Goal: Information Seeking & Learning: Learn about a topic

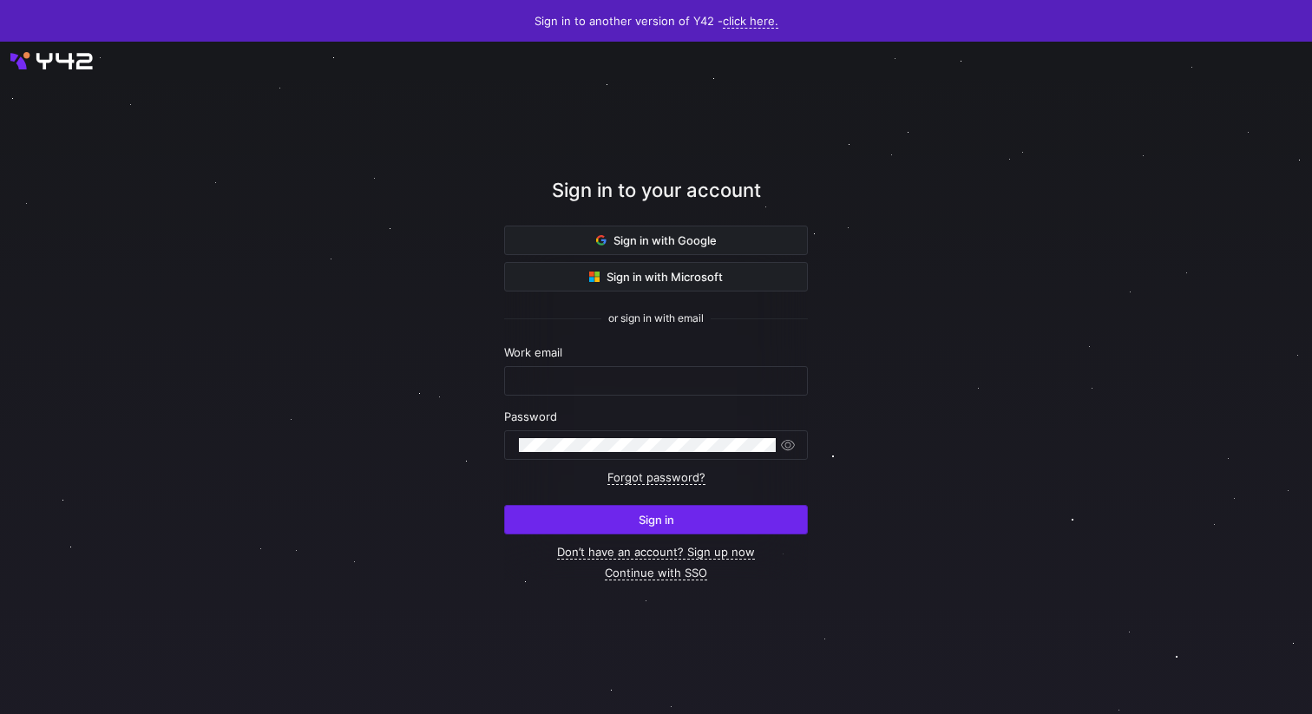
type input "yannick.roedel@shopviu.com"
click at [615, 522] on span "submit" at bounding box center [656, 520] width 302 height 28
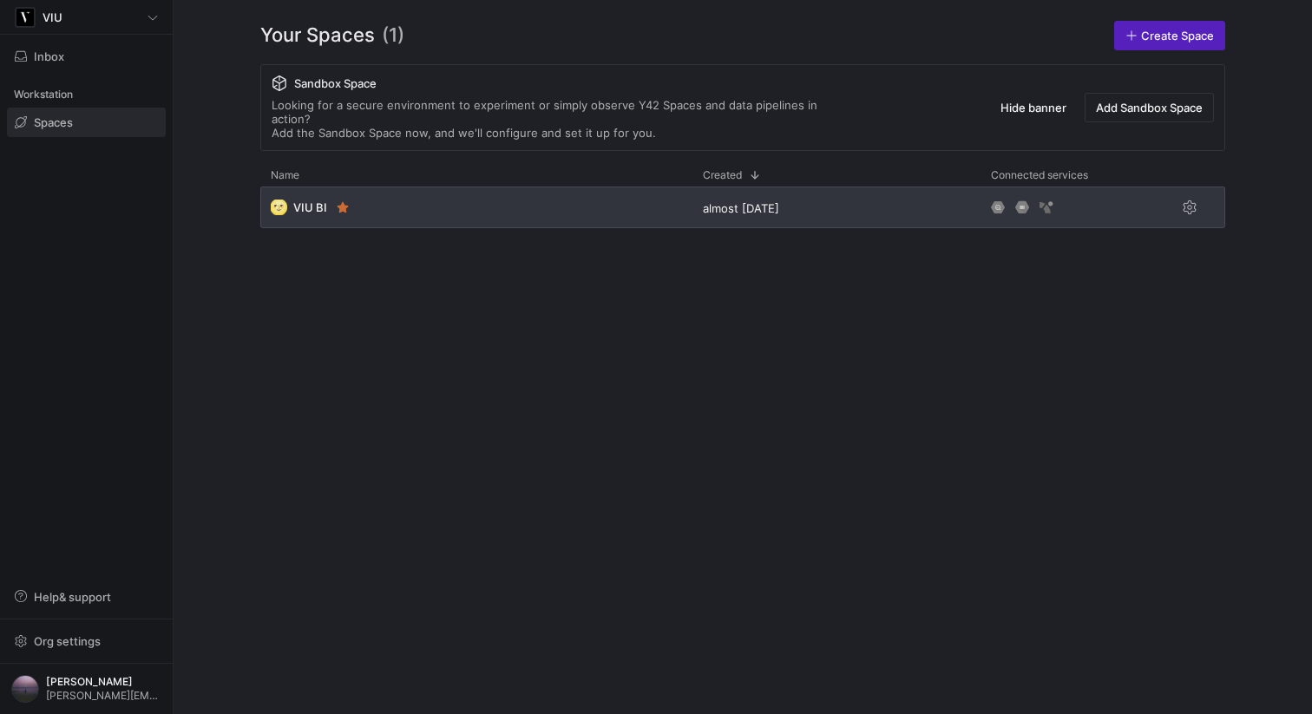
click at [380, 194] on div "🌝 VIU BI" at bounding box center [476, 208] width 432 height 42
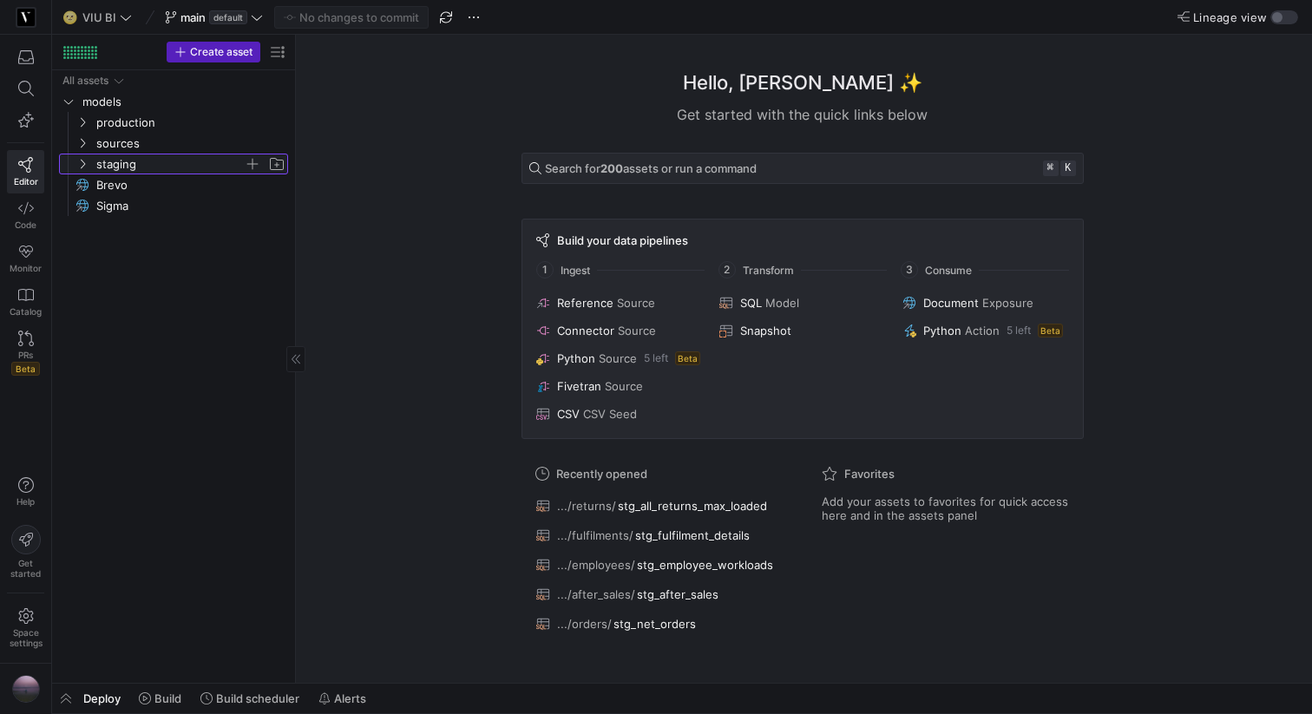
click at [78, 167] on icon "Press SPACE to select this row." at bounding box center [82, 164] width 12 height 10
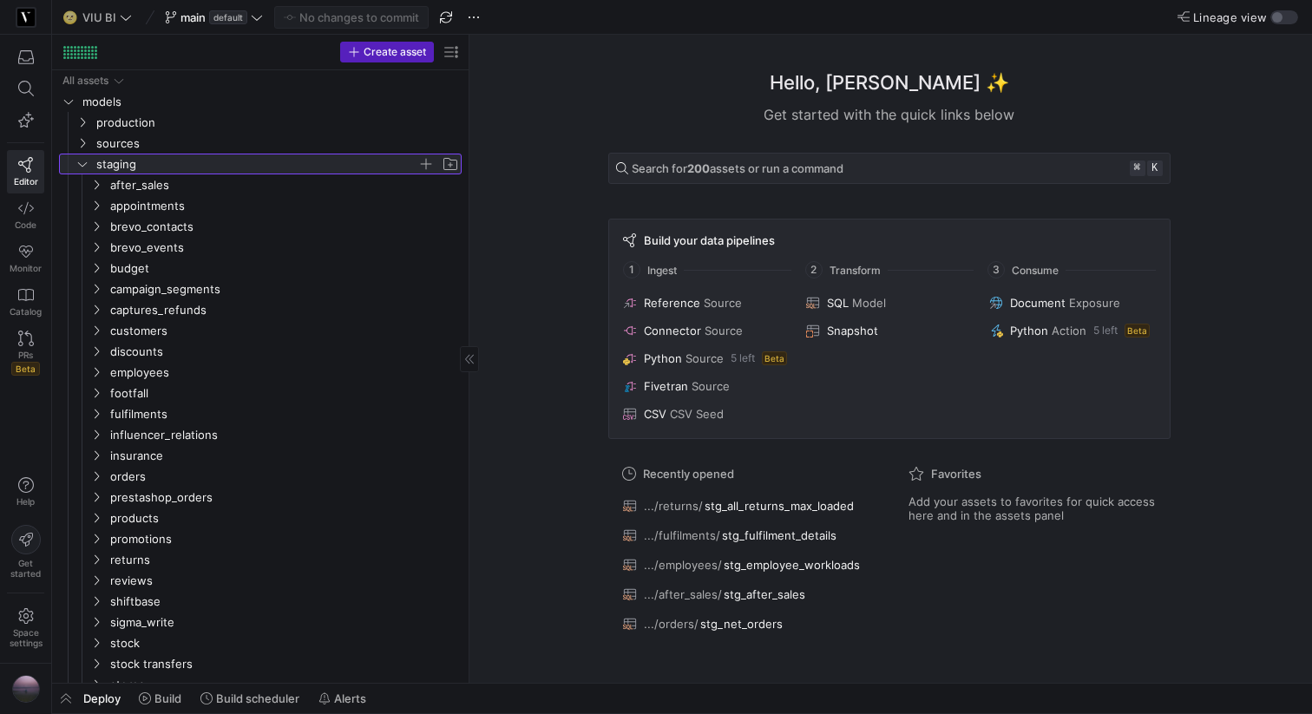
drag, startPoint x: 293, startPoint y: 256, endPoint x: 490, endPoint y: 241, distance: 197.6
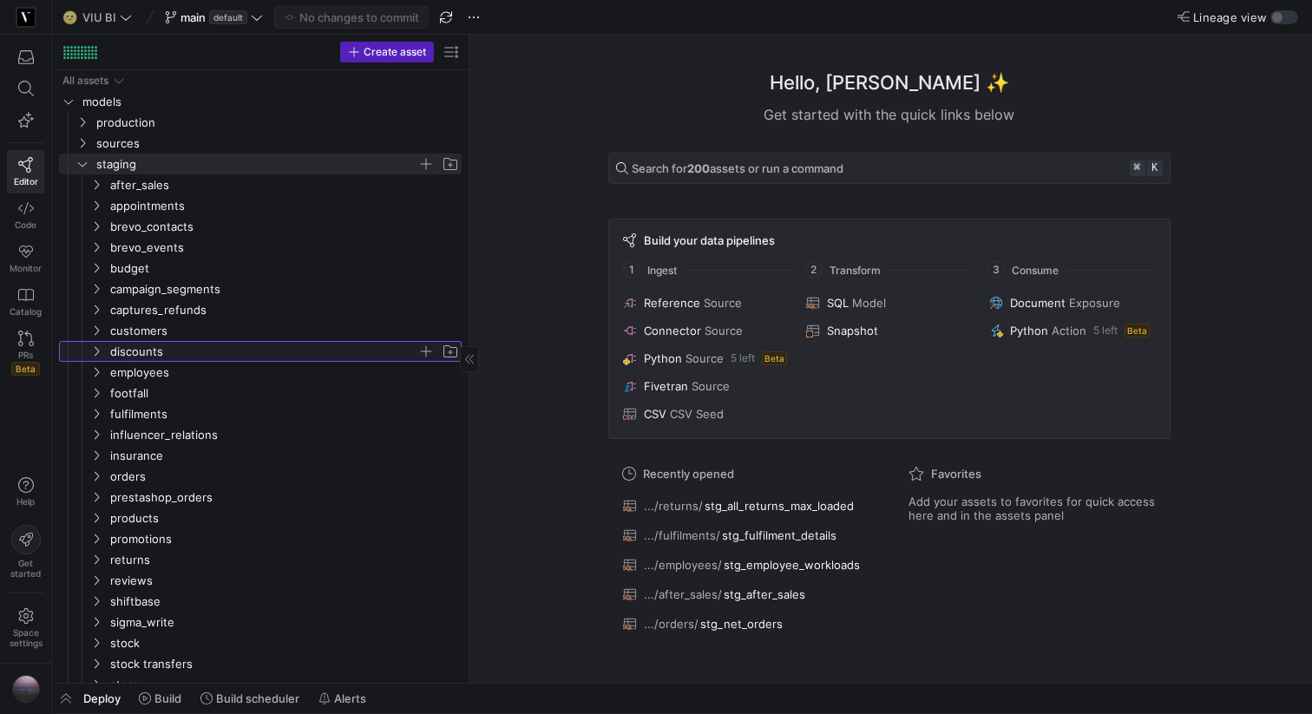
click at [88, 353] on span "discounts" at bounding box center [274, 351] width 373 height 19
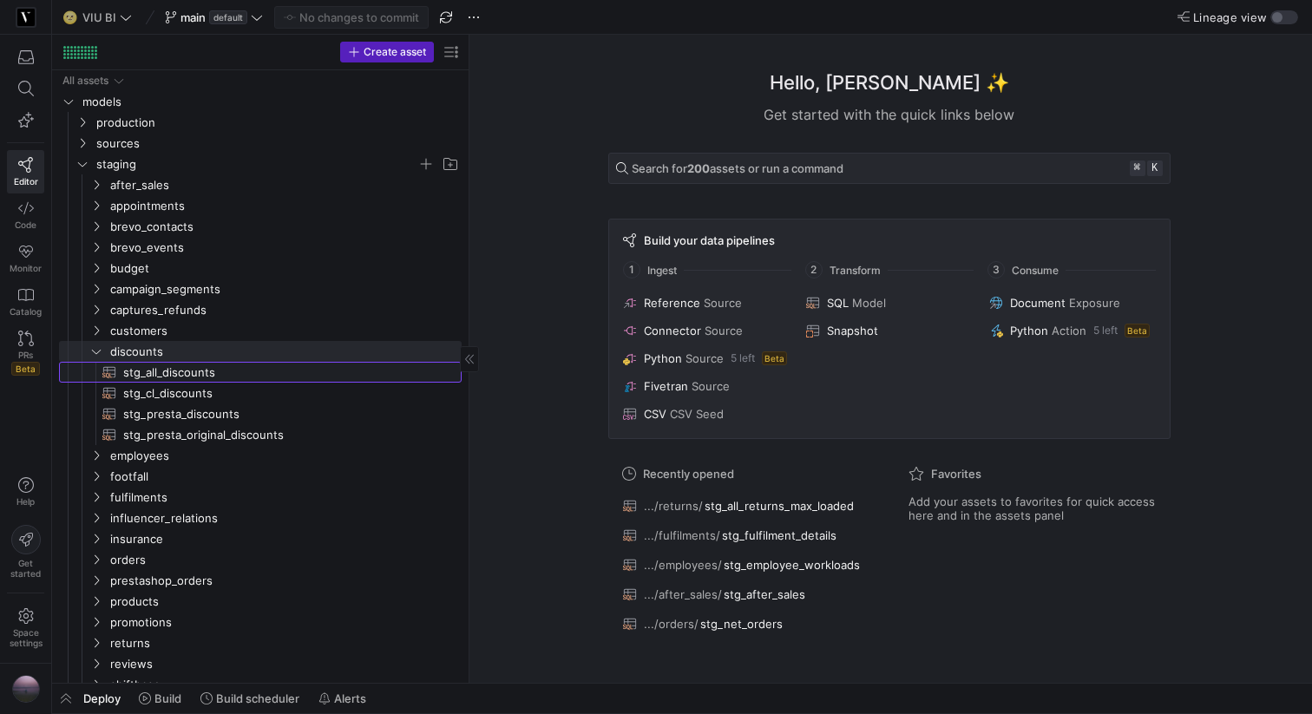
click at [146, 371] on span "stg_all_discounts​​​​​​​​​​" at bounding box center [282, 373] width 319 height 20
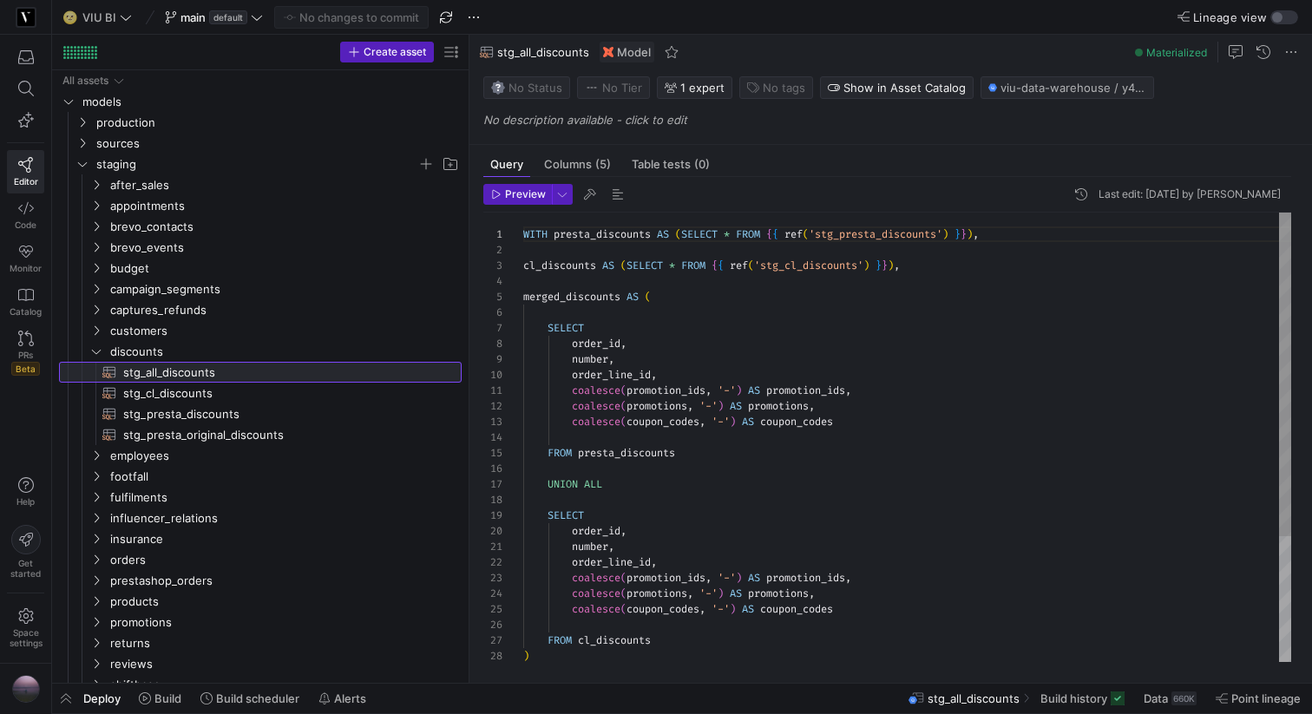
scroll to position [156, 0]
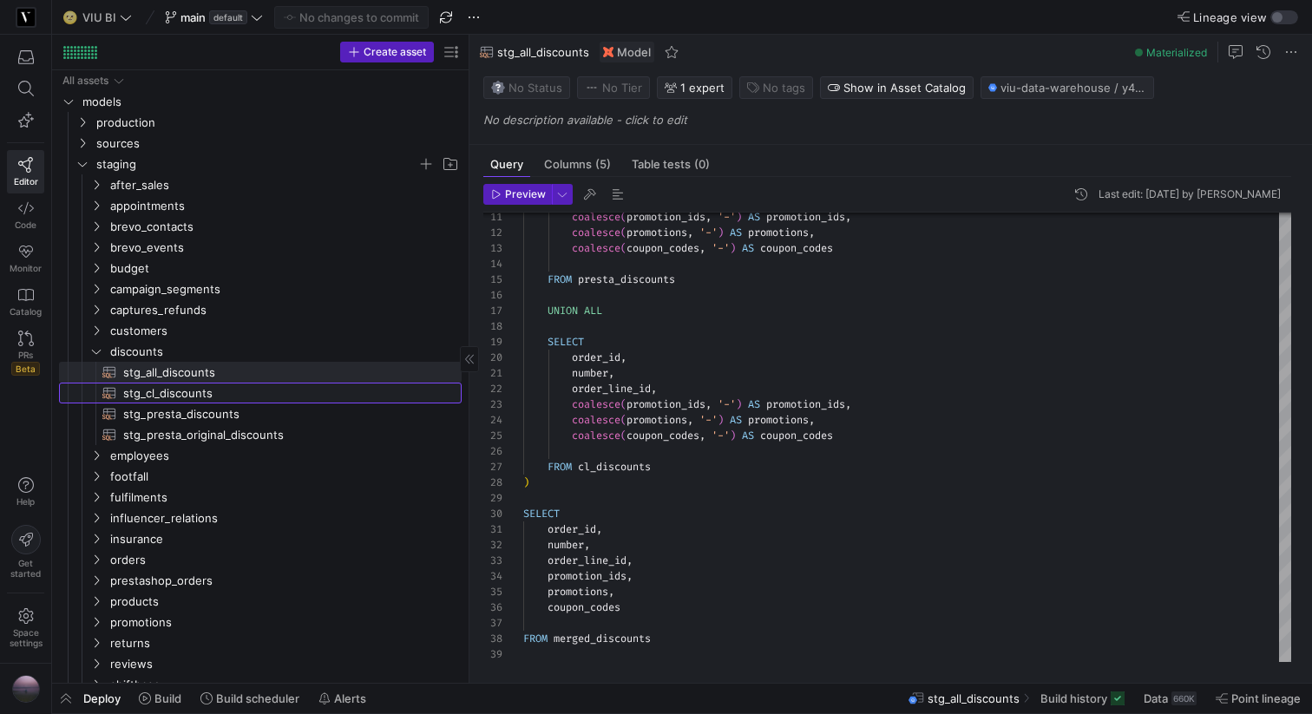
click at [211, 398] on span "stg_cl_discounts​​​​​​​​​​" at bounding box center [282, 394] width 319 height 20
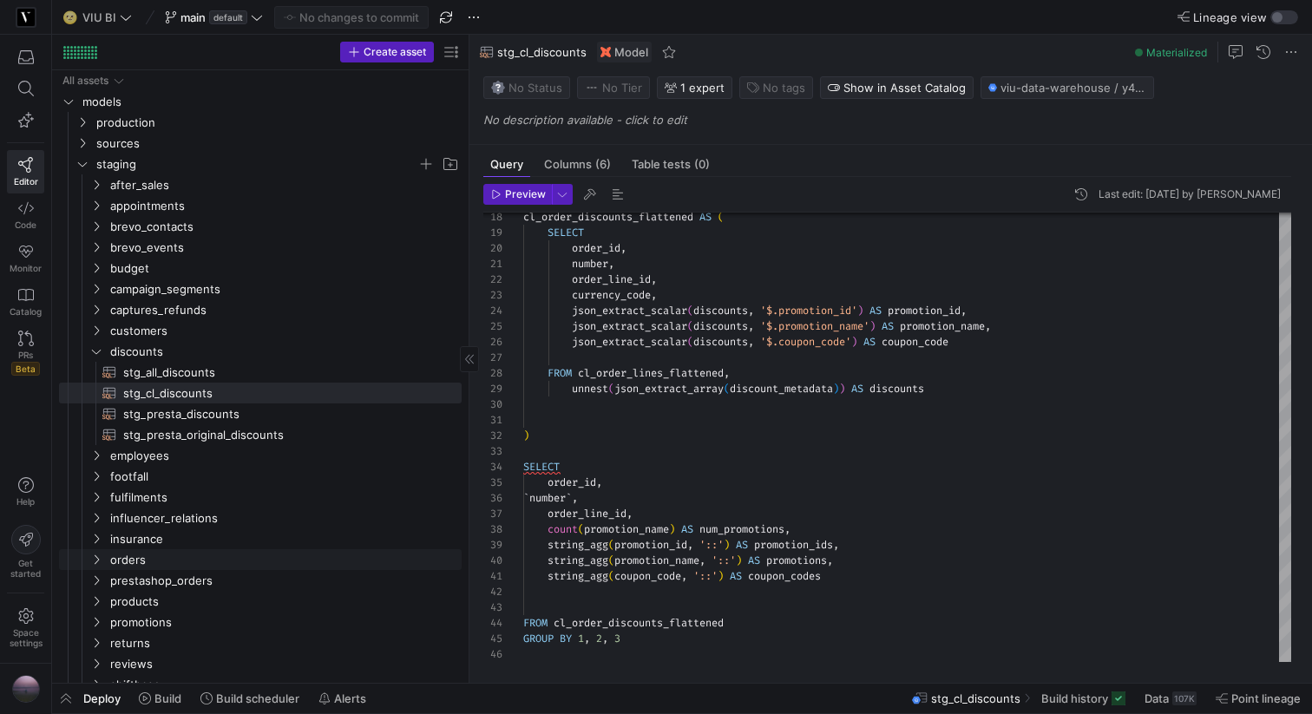
click at [86, 565] on div "Press SPACE to select this row." at bounding box center [73, 559] width 28 height 21
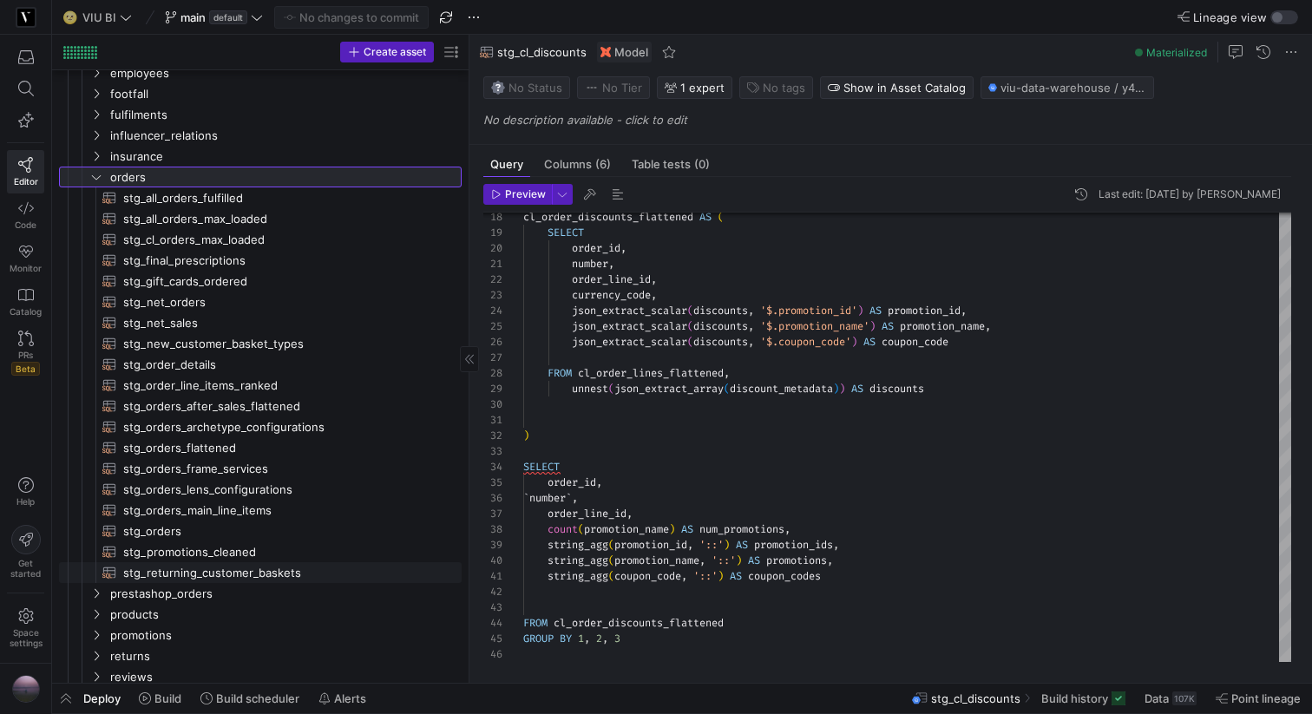
scroll to position [385, 0]
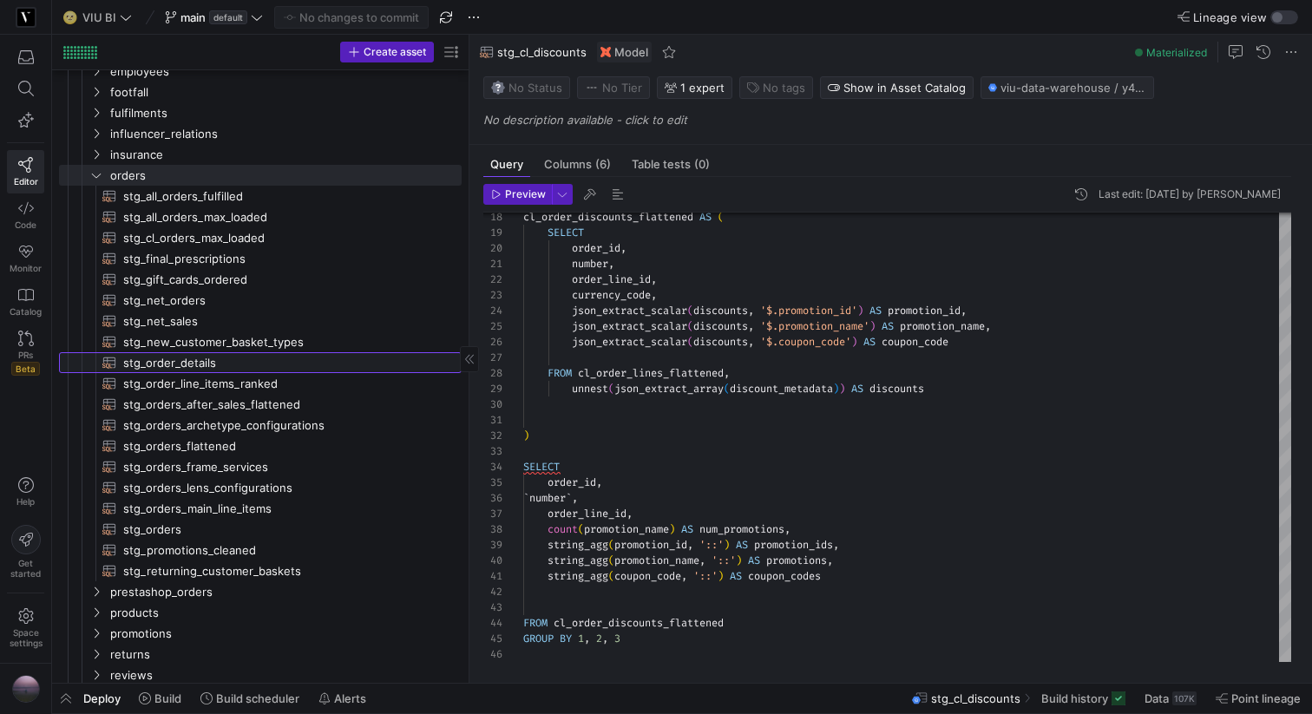
click at [179, 368] on span "stg_order_details​​​​​​​​​​" at bounding box center [282, 363] width 319 height 20
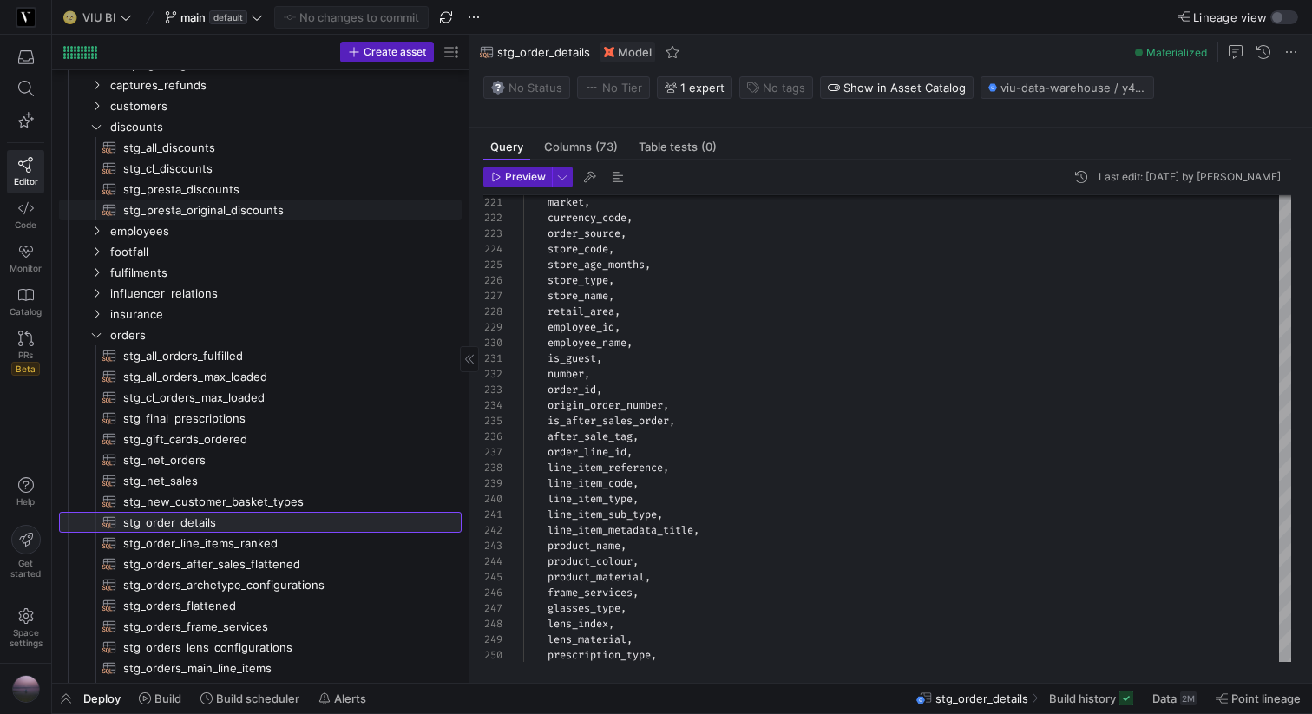
scroll to position [207, 0]
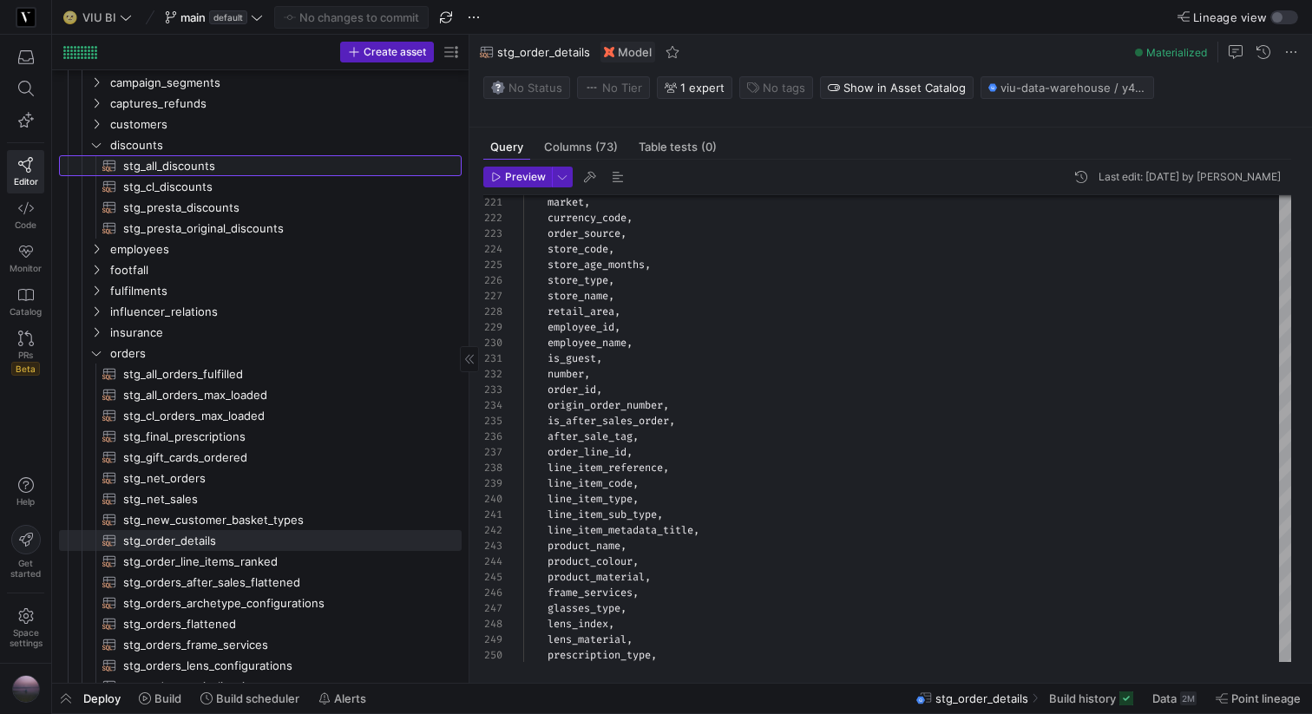
click at [171, 158] on span "stg_all_discounts​​​​​​​​​​" at bounding box center [282, 166] width 319 height 20
type textarea "WITH presta_discounts AS (SELECT * FROM {{ ref('stg_presta_discounts') }}), cl_…"
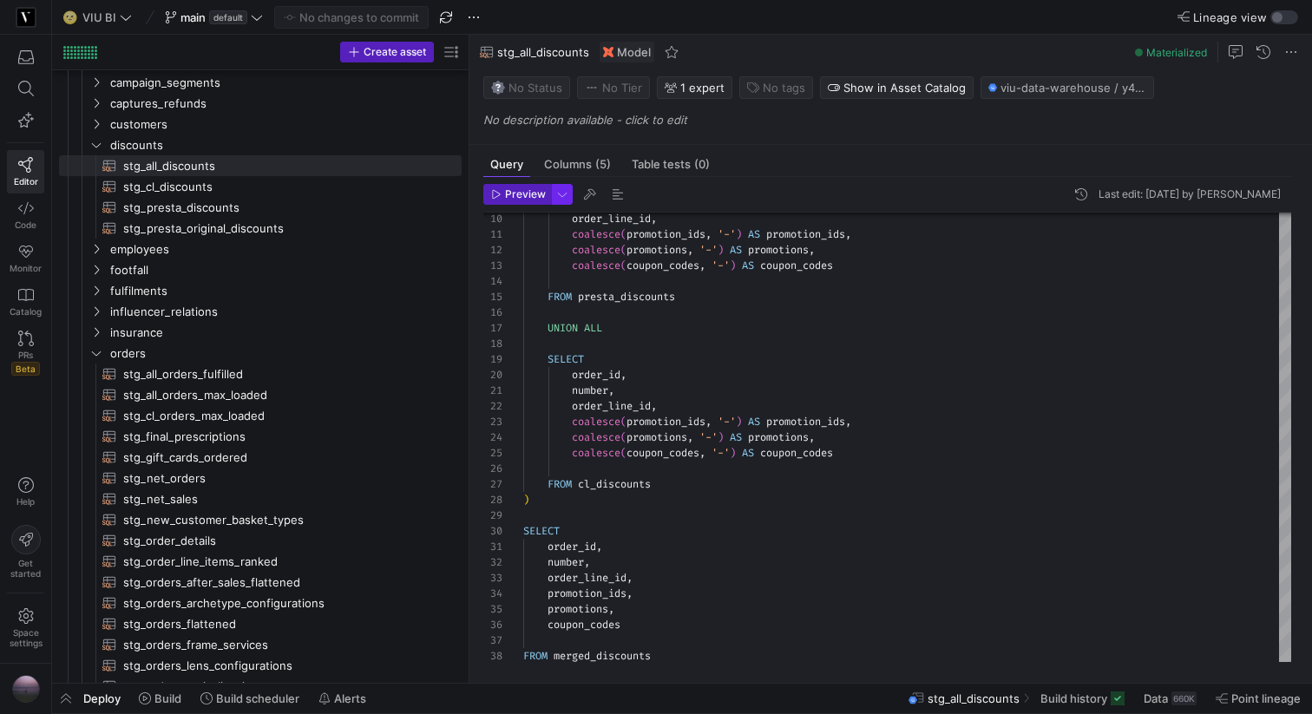
click at [557, 191] on span "button" at bounding box center [562, 194] width 19 height 19
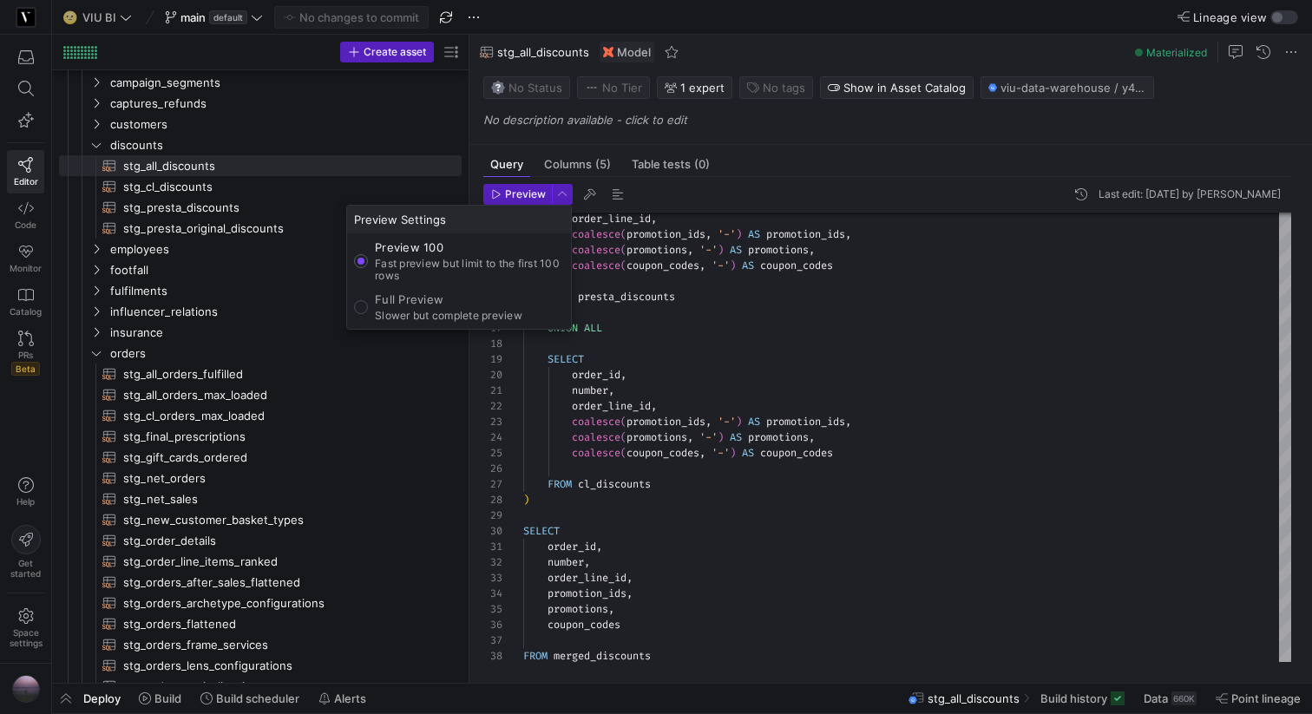
click at [432, 300] on p "Full Preview" at bounding box center [449, 300] width 148 height 14
click at [368, 300] on input "Full Preview Slower but complete preview" at bounding box center [361, 307] width 14 height 14
radio input "true"
click at [519, 189] on div at bounding box center [656, 357] width 1312 height 714
click at [519, 189] on span "Preview" at bounding box center [525, 194] width 41 height 12
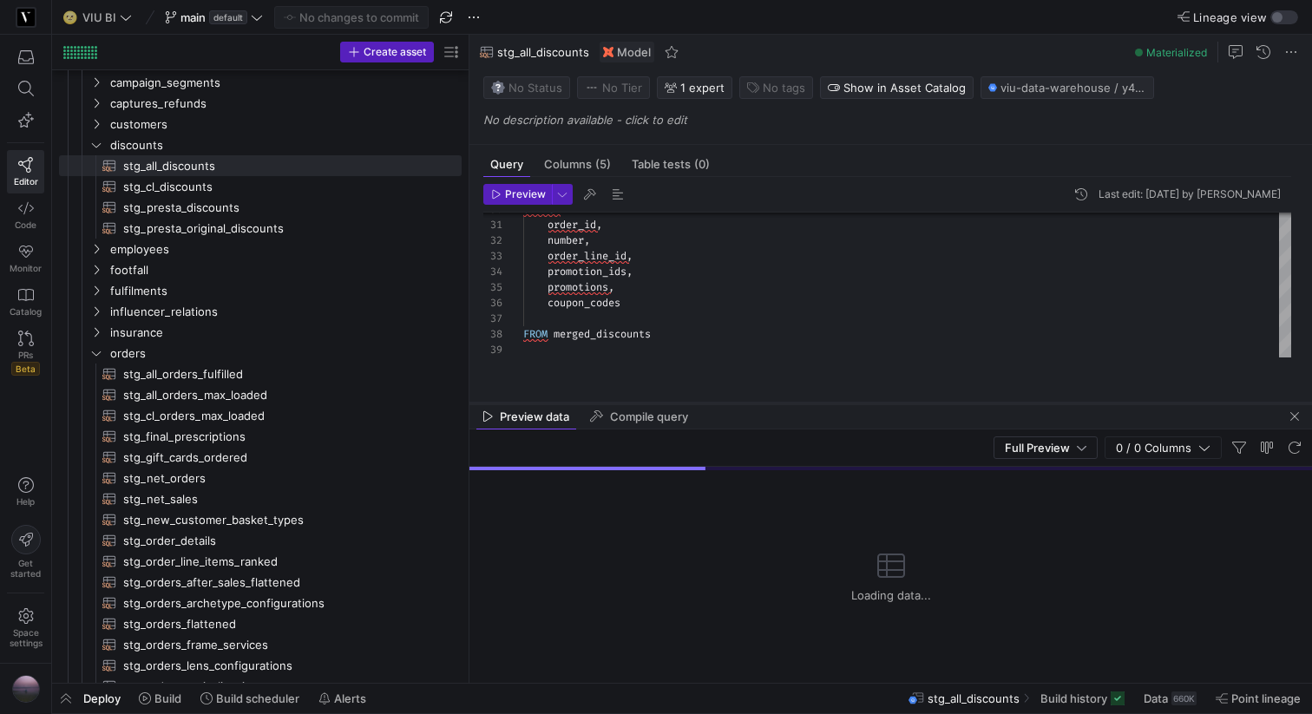
drag, startPoint x: 749, startPoint y: 376, endPoint x: 764, endPoint y: 617, distance: 241.7
click at [764, 407] on div at bounding box center [891, 403] width 843 height 7
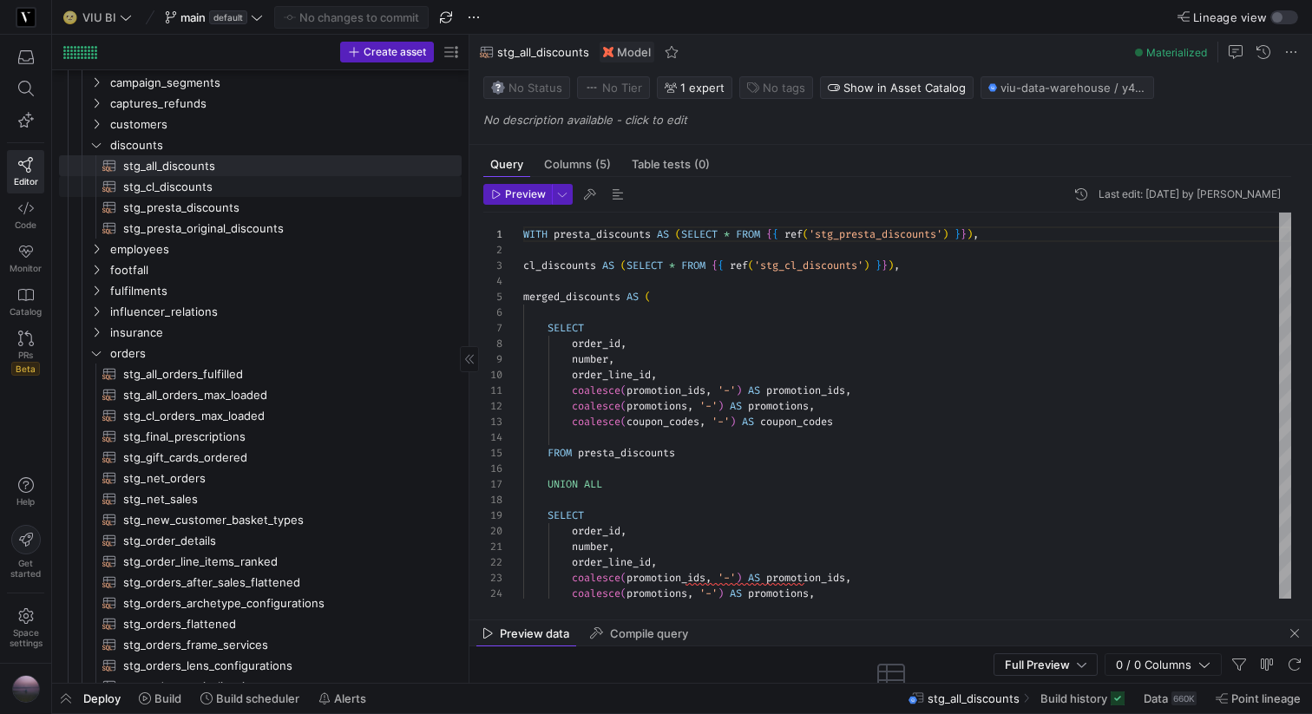
click at [182, 188] on span "stg_cl_discounts​​​​​​​​​​" at bounding box center [282, 187] width 319 height 20
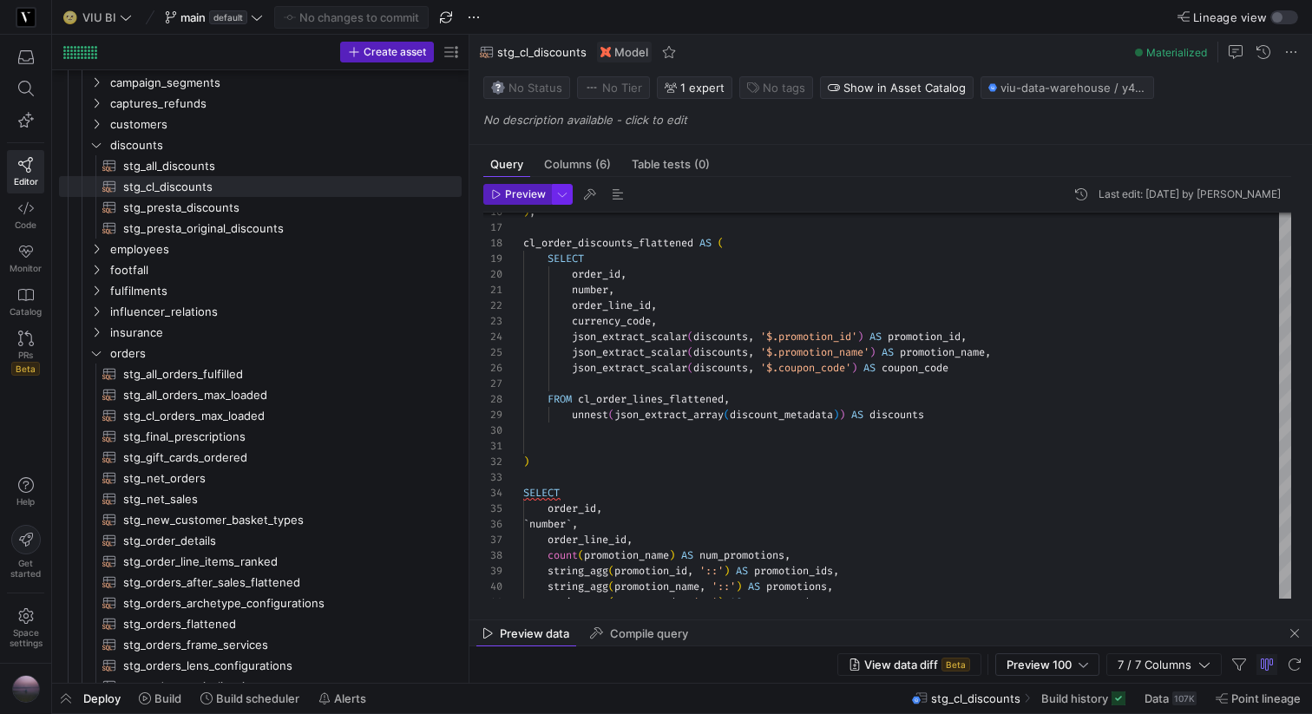
click at [562, 195] on span "button" at bounding box center [562, 194] width 19 height 19
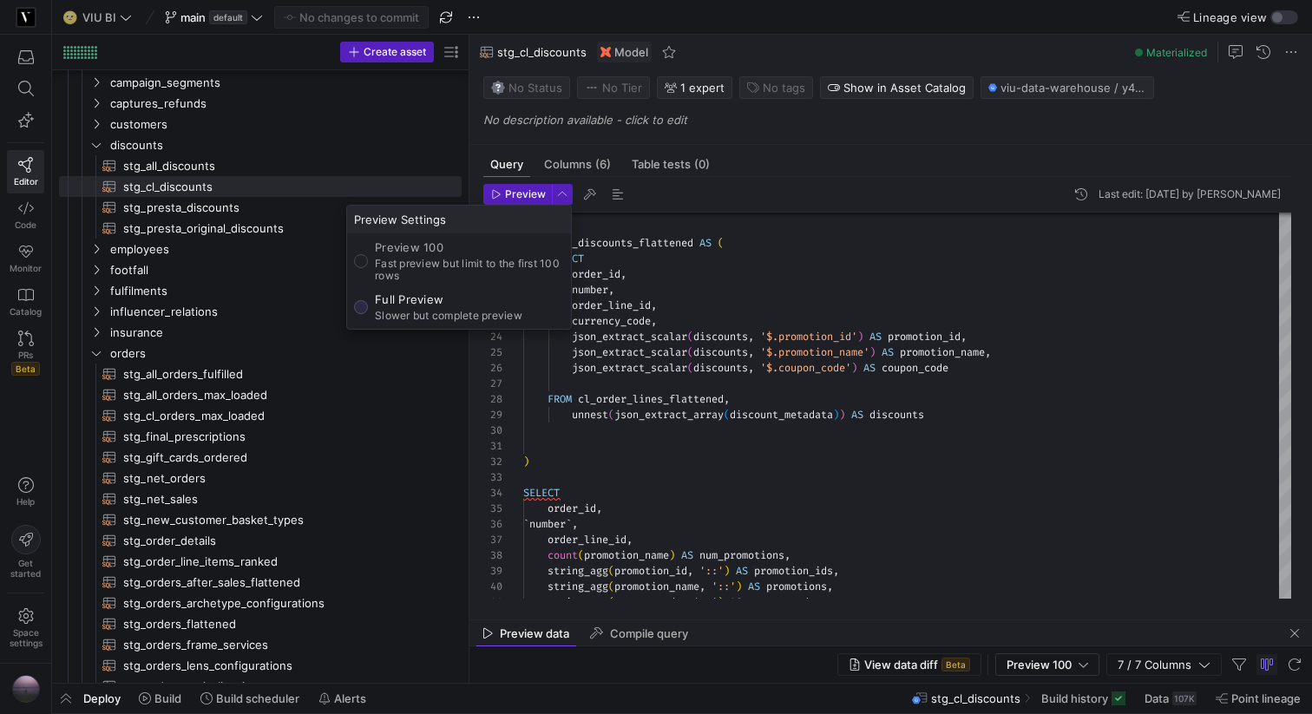
click at [410, 293] on p "Full Preview" at bounding box center [449, 300] width 148 height 14
click at [368, 300] on input "Full Preview Slower but complete preview" at bounding box center [361, 307] width 14 height 14
click at [502, 199] on div at bounding box center [656, 357] width 1312 height 714
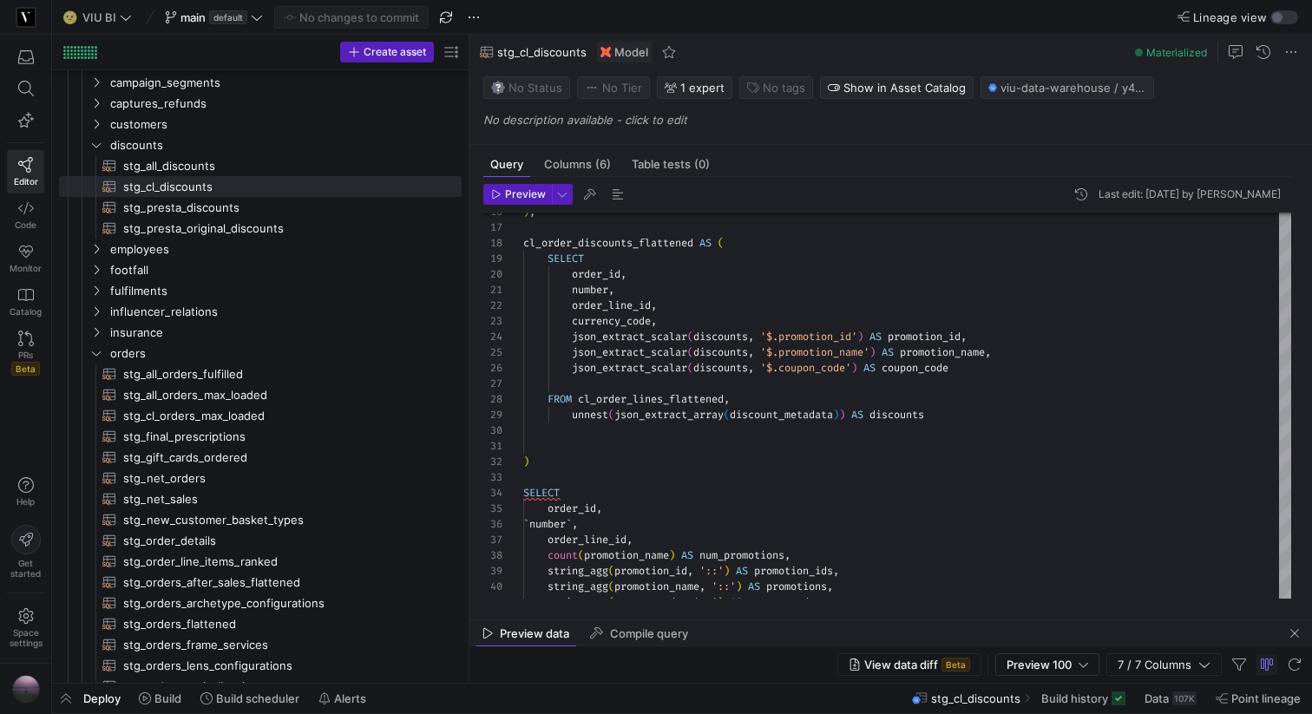
click at [502, 199] on span "Preview" at bounding box center [518, 194] width 55 height 12
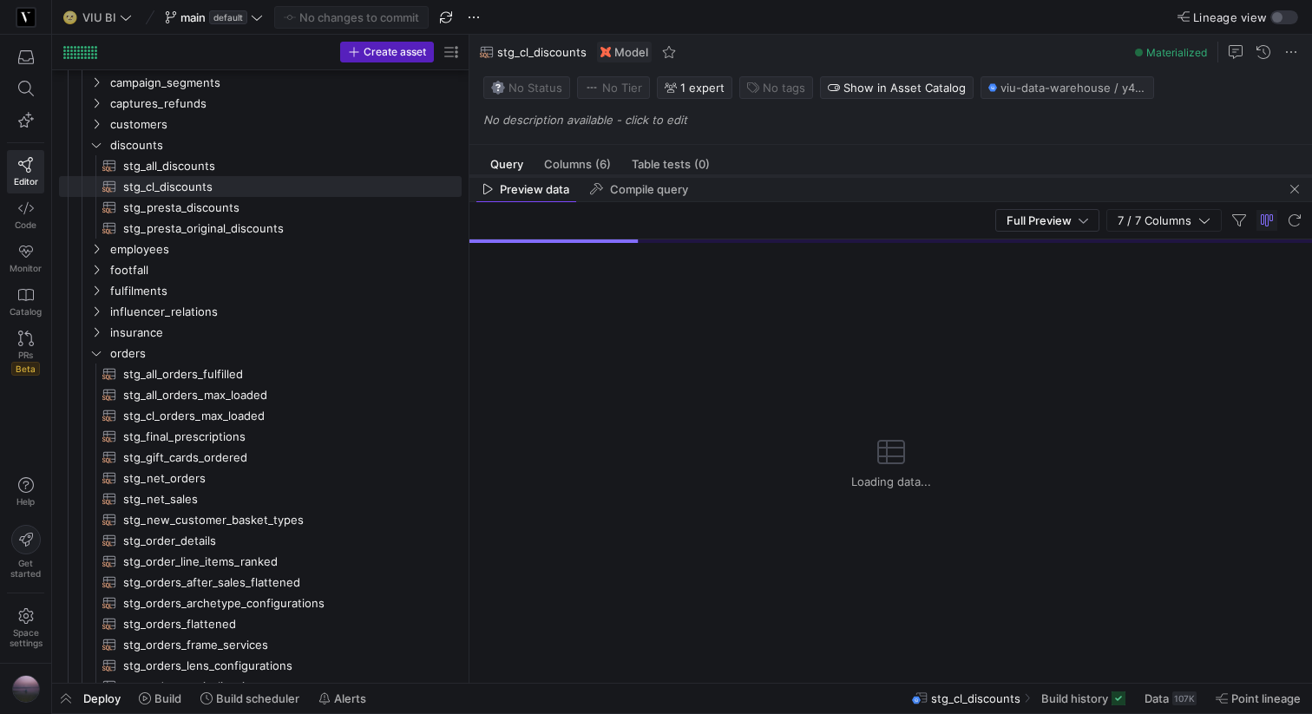
drag, startPoint x: 770, startPoint y: 621, endPoint x: 753, endPoint y: 178, distance: 443.8
click at [753, 178] on div at bounding box center [891, 176] width 843 height 7
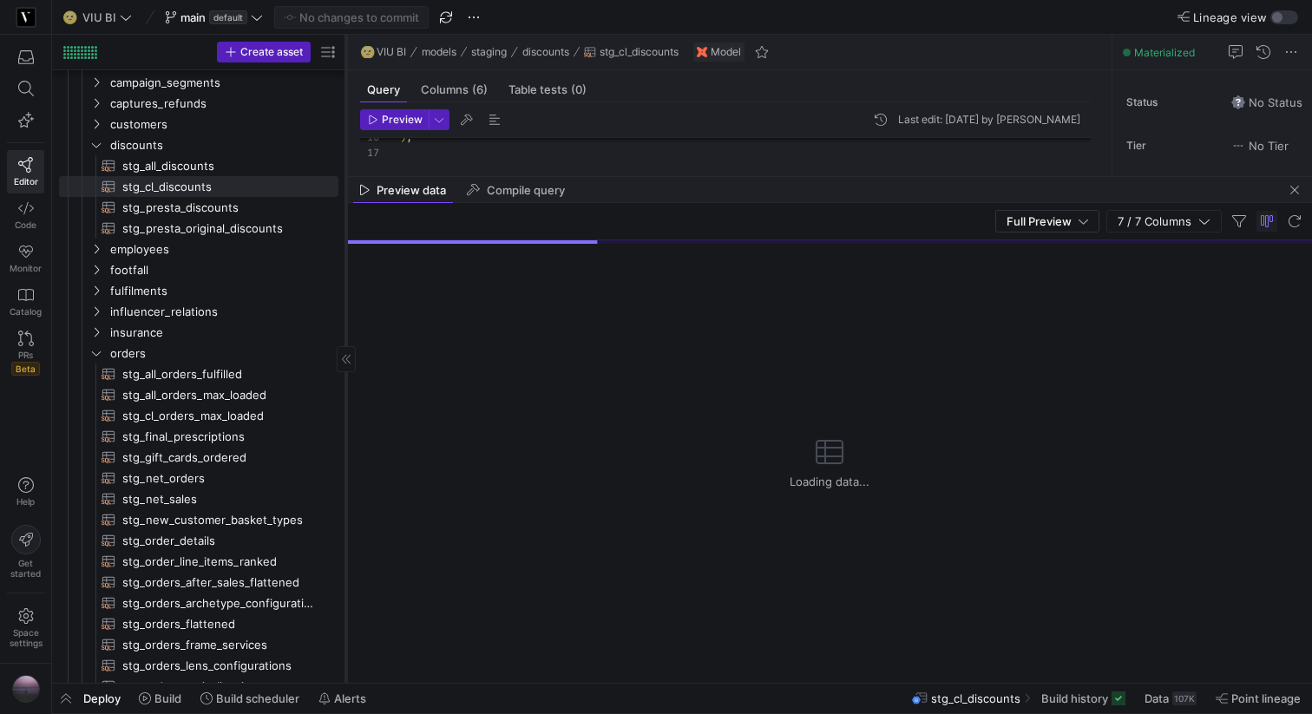
drag, startPoint x: 470, startPoint y: 110, endPoint x: 346, endPoint y: 110, distance: 123.3
click at [346, 110] on div at bounding box center [345, 359] width 1 height 648
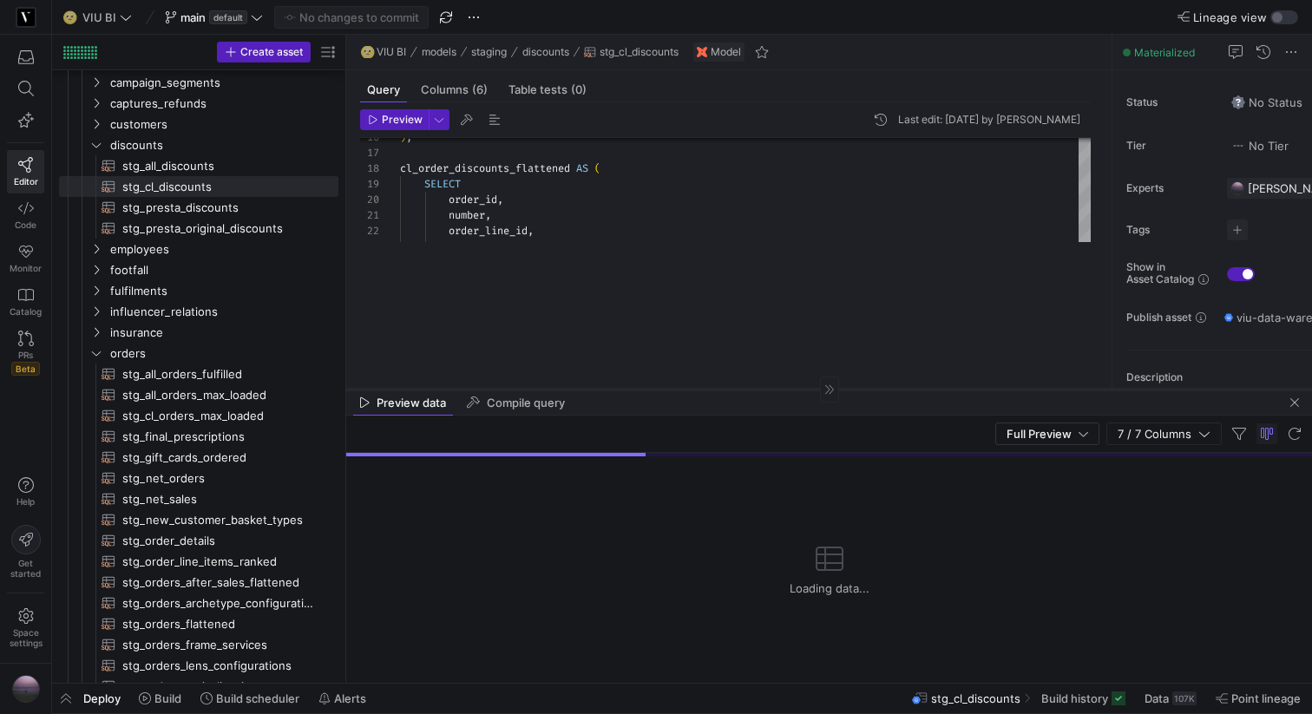
drag, startPoint x: 611, startPoint y: 179, endPoint x: 596, endPoint y: 408, distance: 229.6
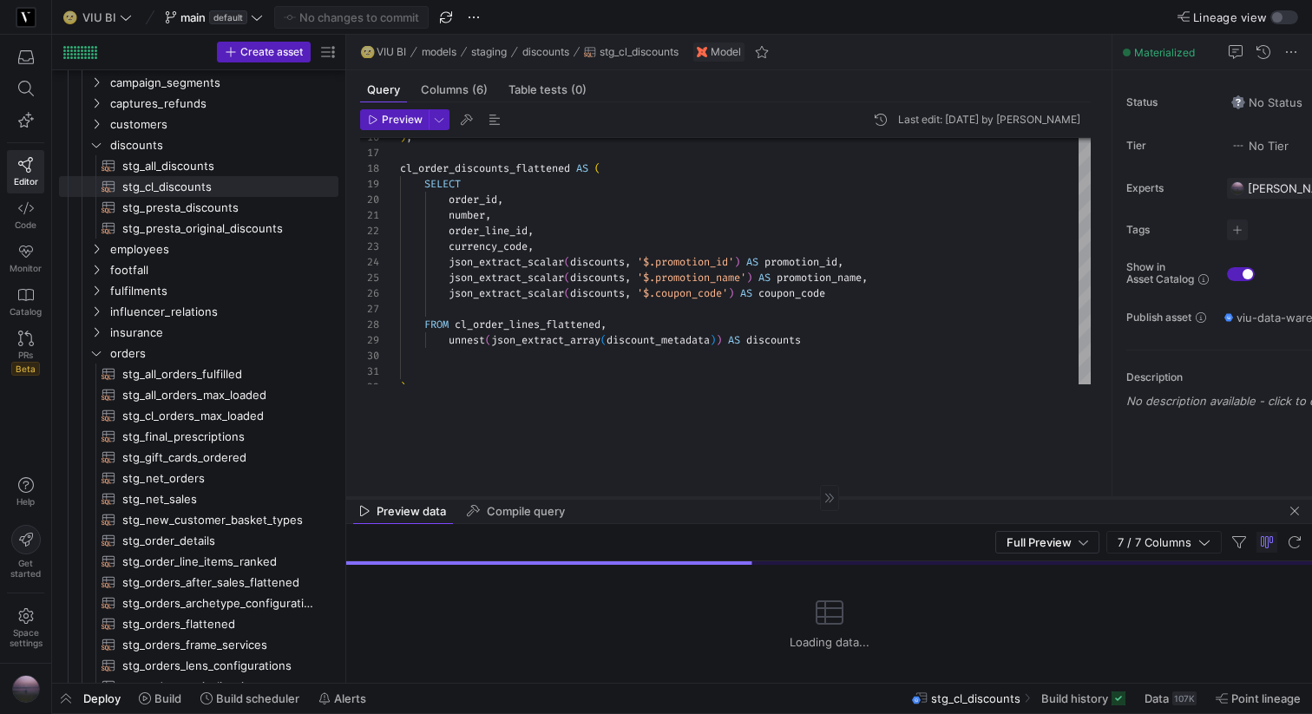
drag, startPoint x: 632, startPoint y: 404, endPoint x: 641, endPoint y: 562, distance: 157.3
click at [641, 498] on div at bounding box center [829, 497] width 966 height 1
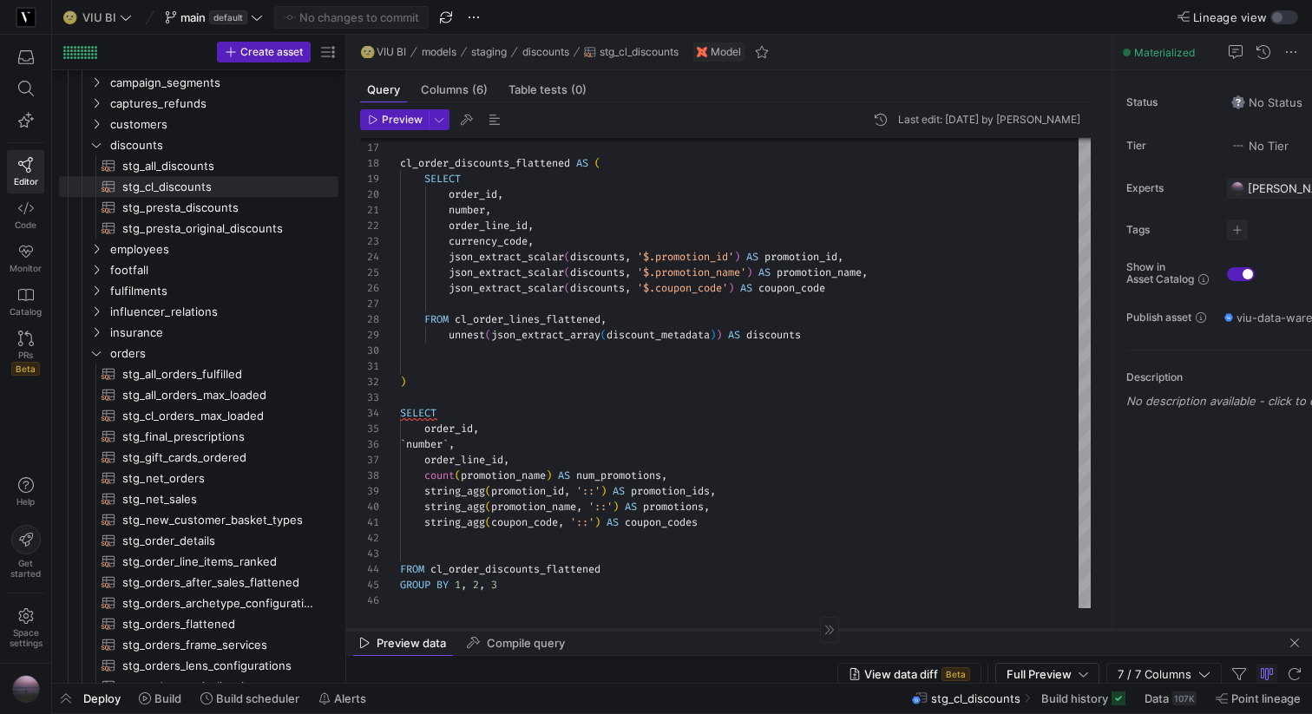
drag, startPoint x: 697, startPoint y: 562, endPoint x: 725, endPoint y: 628, distance: 72.4
click at [725, 629] on div at bounding box center [829, 629] width 966 height 1
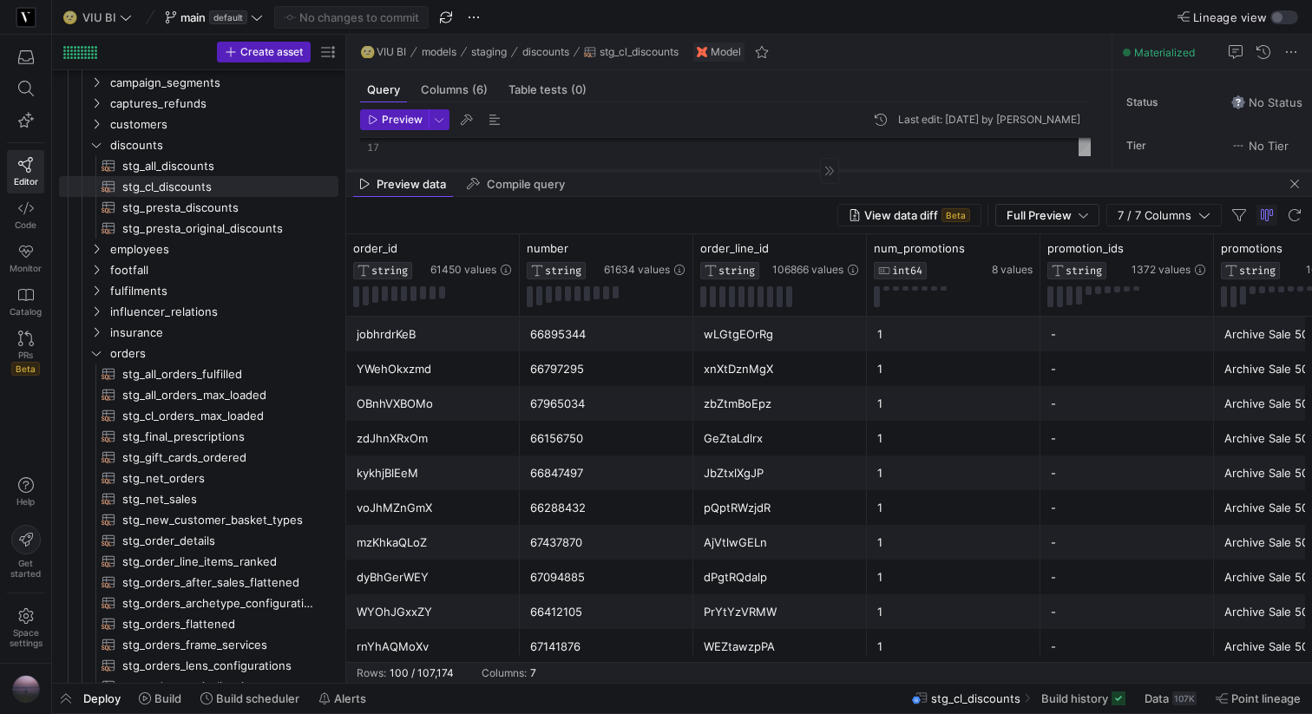
drag, startPoint x: 725, startPoint y: 628, endPoint x: 718, endPoint y: 161, distance: 467.0
click at [718, 170] on div at bounding box center [829, 170] width 966 height 1
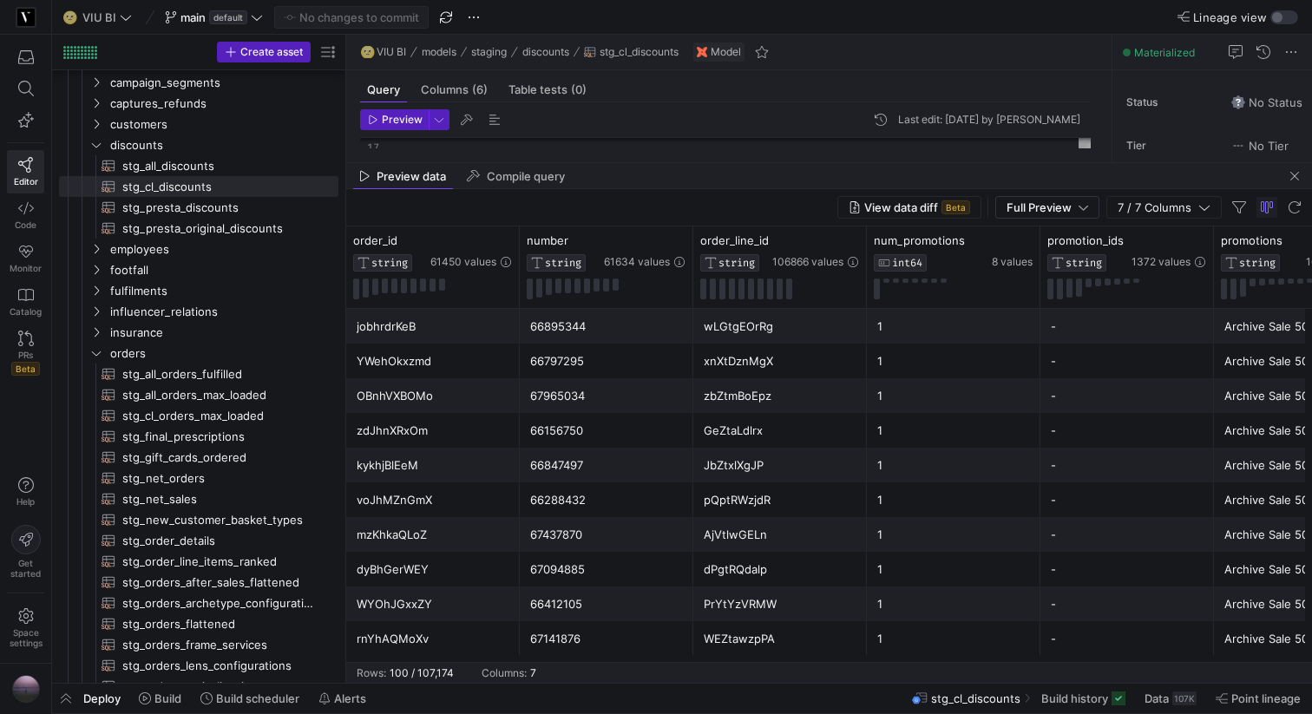
scroll to position [0, 256]
click at [654, 241] on icon at bounding box center [658, 241] width 14 height 14
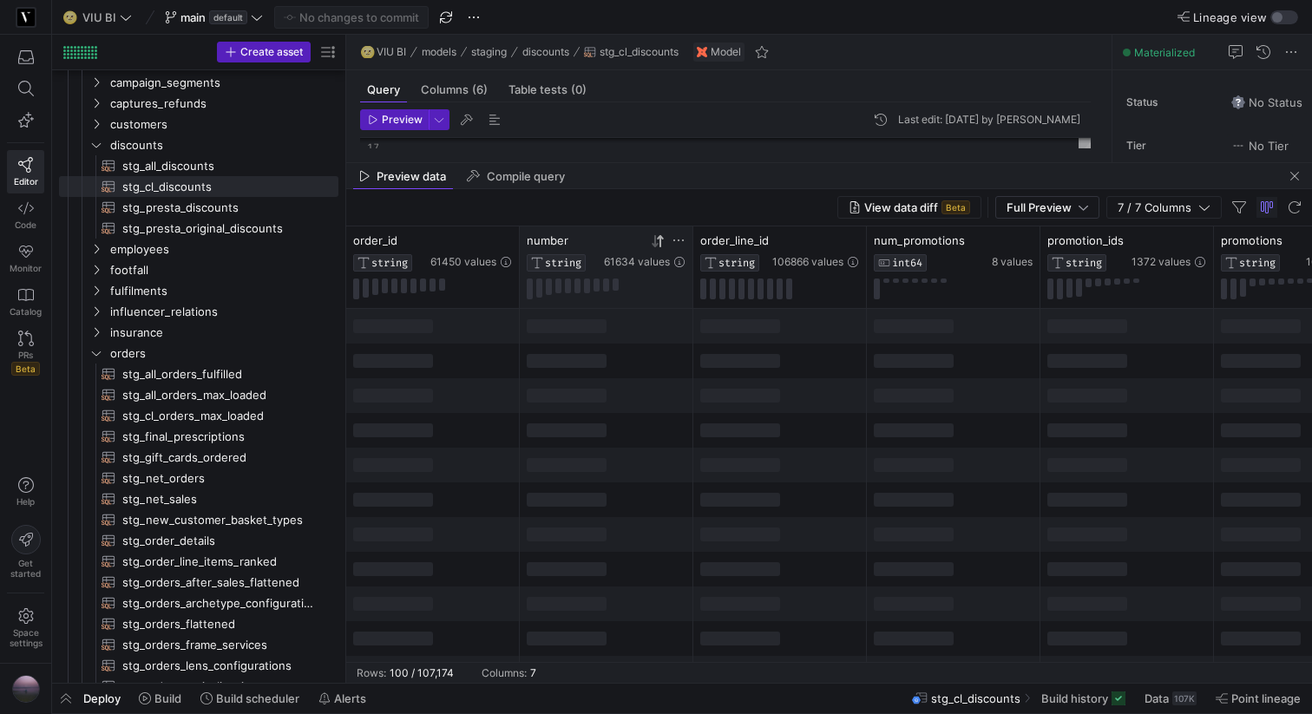
click at [654, 241] on icon at bounding box center [658, 241] width 14 height 14
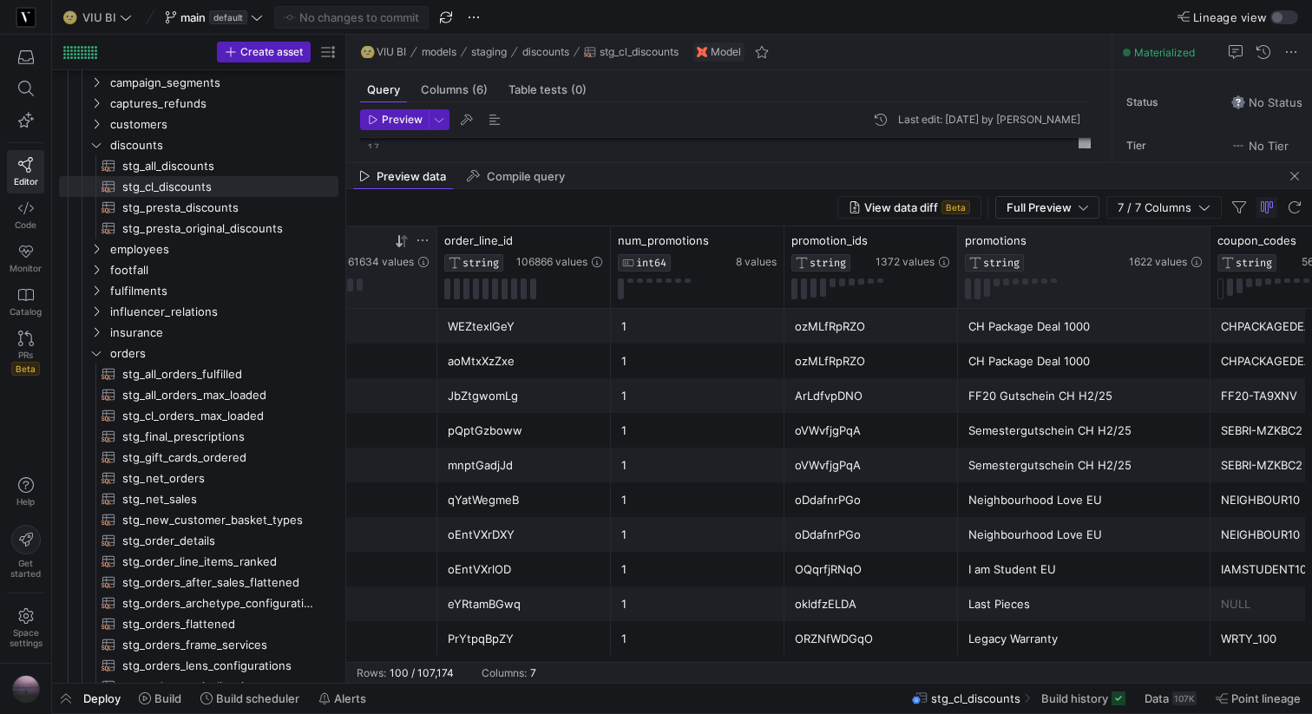
drag, startPoint x: 1128, startPoint y: 247, endPoint x: 1206, endPoint y: 247, distance: 77.2
click at [1206, 247] on div at bounding box center [1209, 268] width 7 height 82
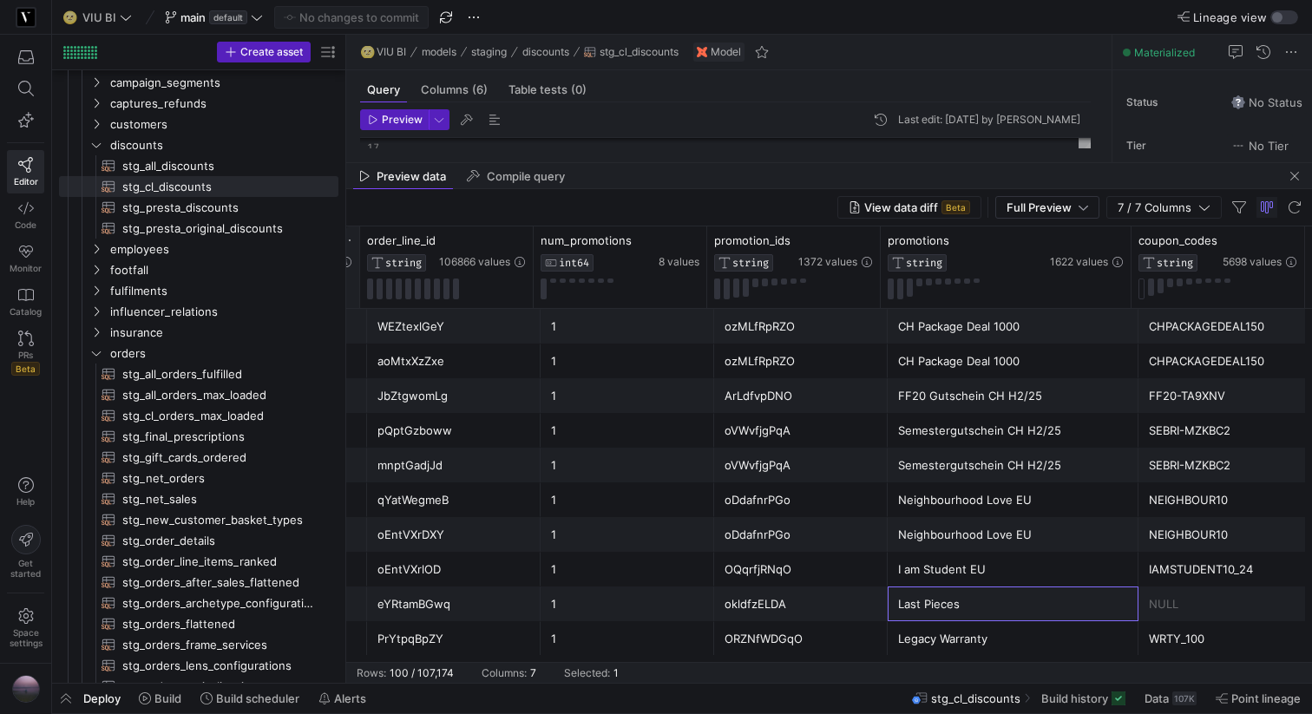
click at [974, 605] on div "Last Pieces" at bounding box center [1013, 605] width 230 height 34
click at [1193, 601] on div "NULL" at bounding box center [1225, 605] width 153 height 34
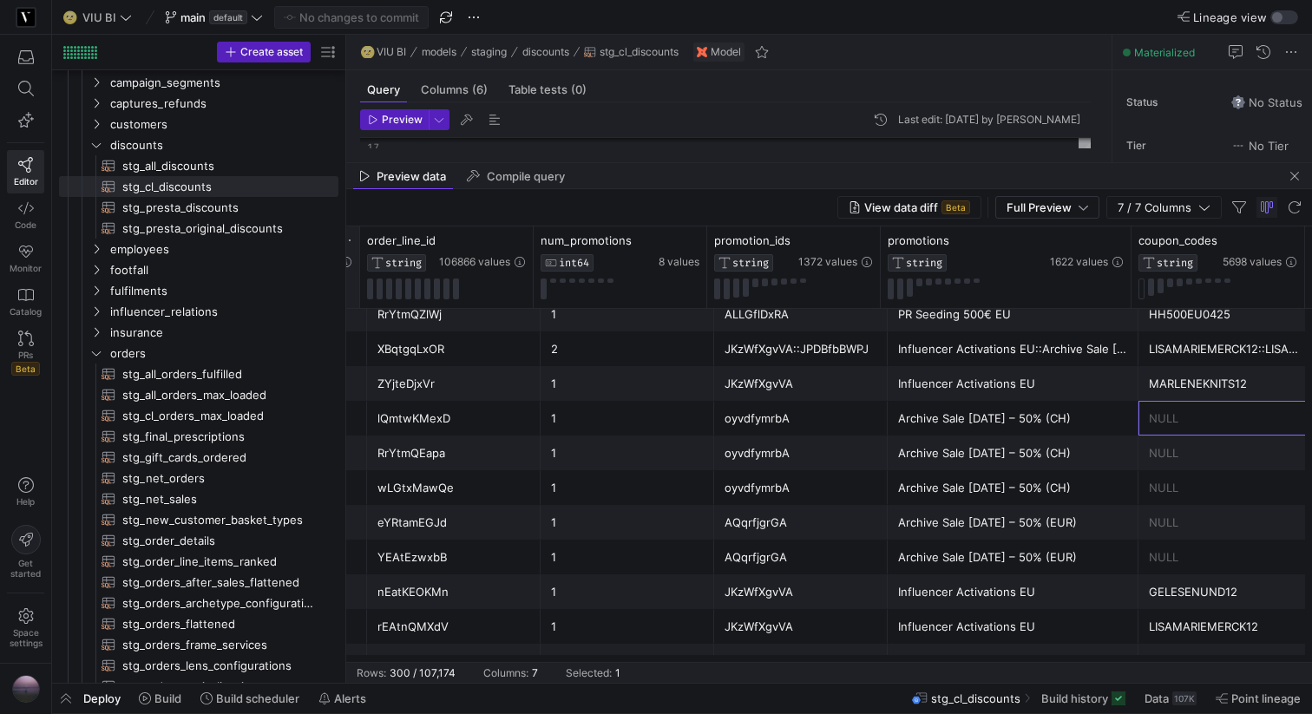
click at [1198, 430] on div "NULL" at bounding box center [1225, 419] width 153 height 34
click at [1095, 423] on div "Archive Sale Aug 2025 – 50% (CH)" at bounding box center [1013, 419] width 230 height 34
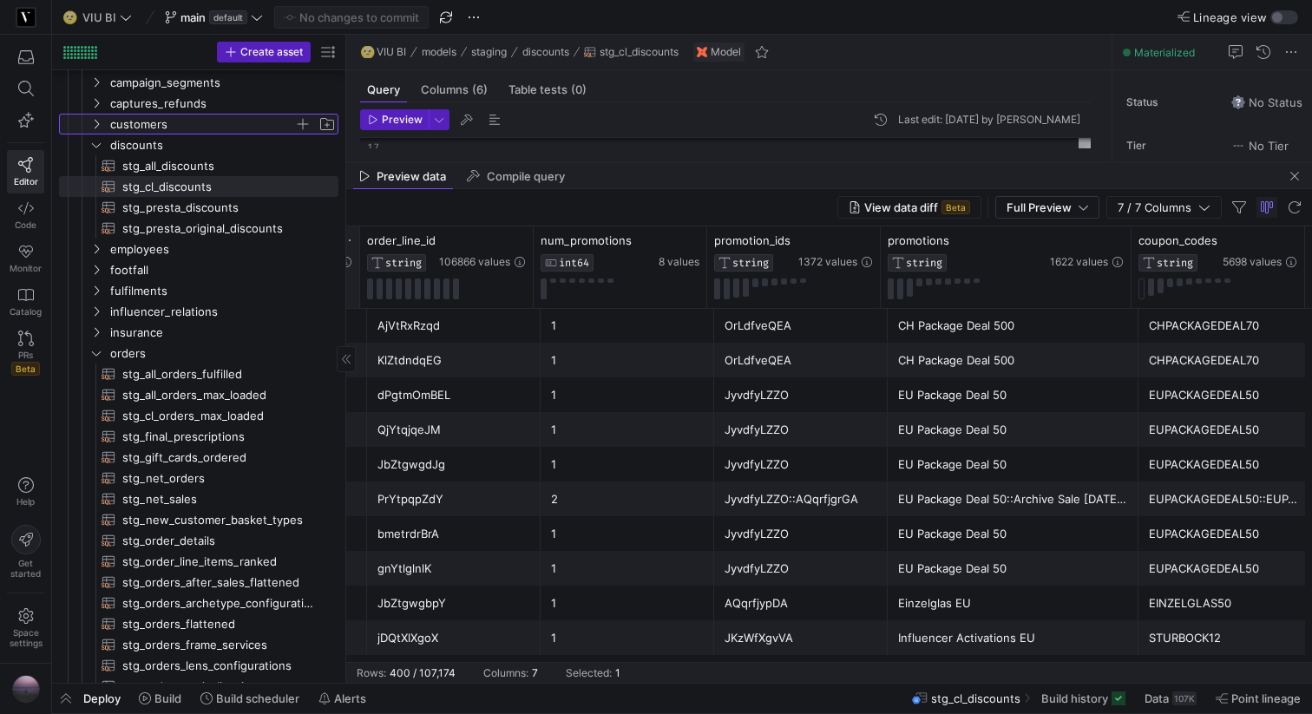
click at [90, 123] on icon "Press SPACE to select this row." at bounding box center [96, 124] width 12 height 10
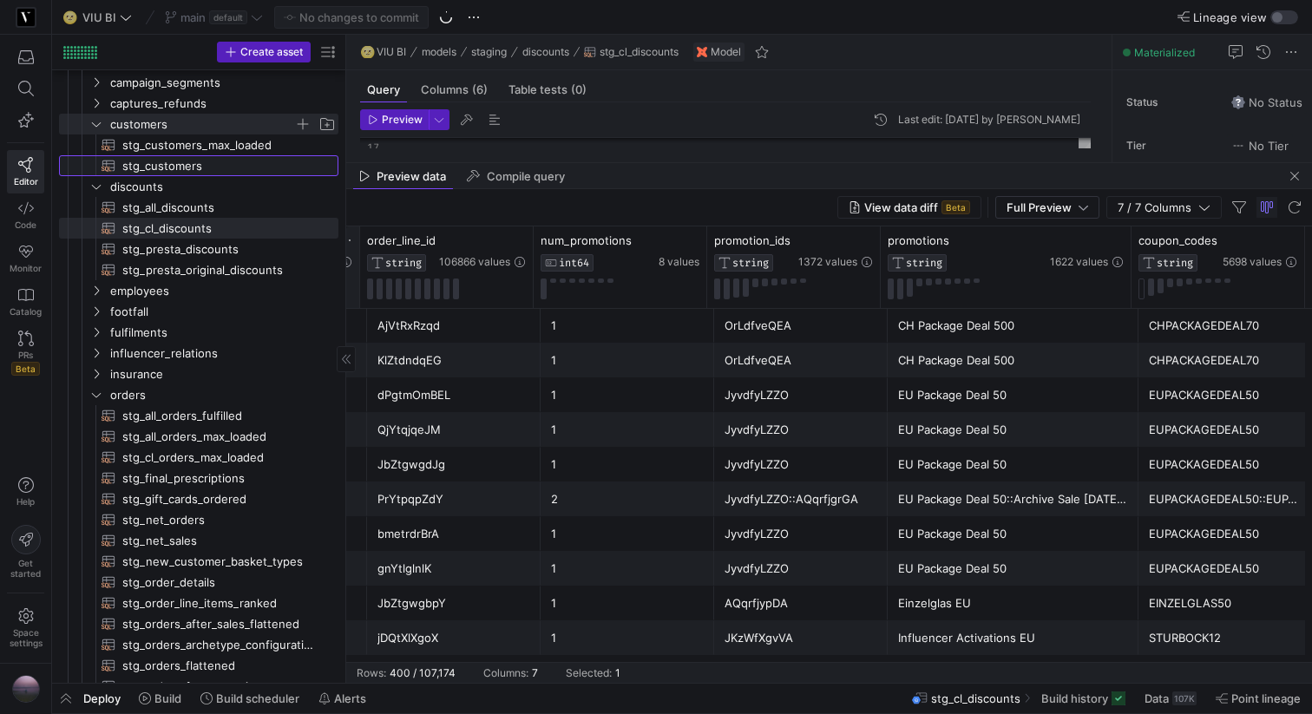
click at [185, 159] on span "stg_customers​​​​​​​​​​" at bounding box center [220, 166] width 196 height 20
type textarea "{{ config(materialized = 'table') }} WITH customers_max AS (SELECT * FROM {{ re…"
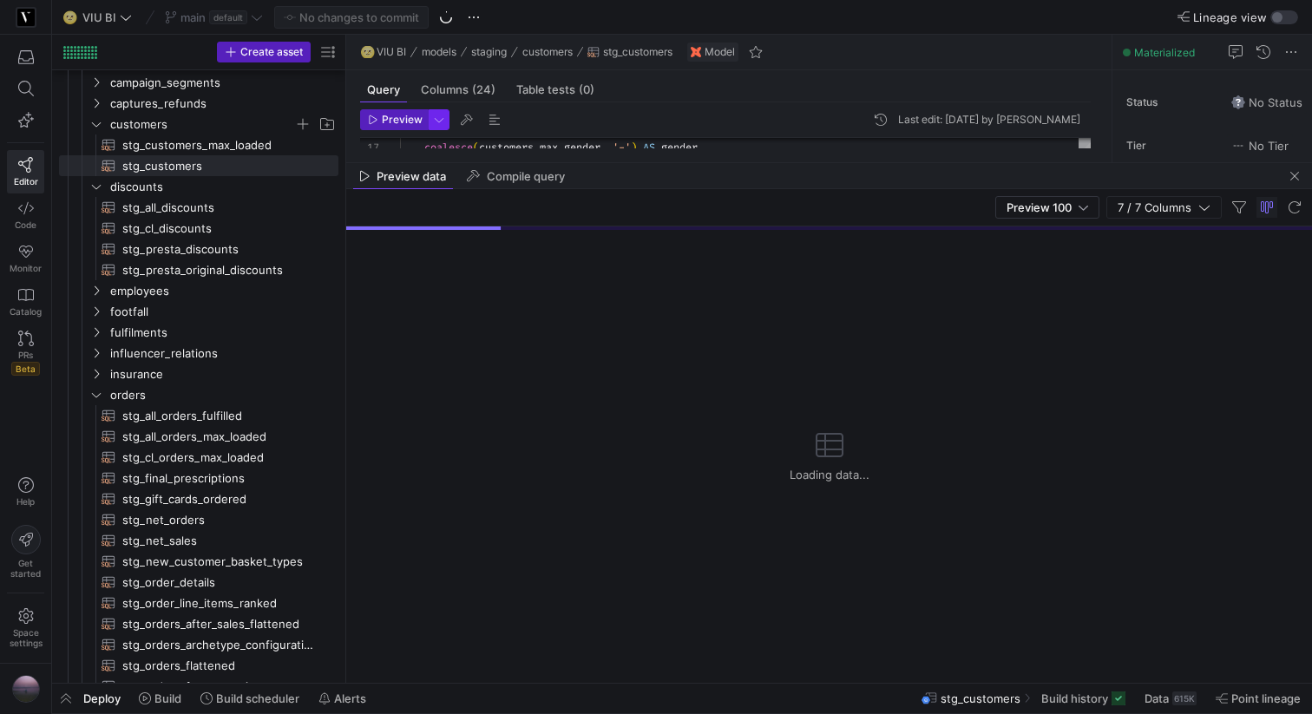
click at [444, 117] on span "button" at bounding box center [439, 119] width 19 height 19
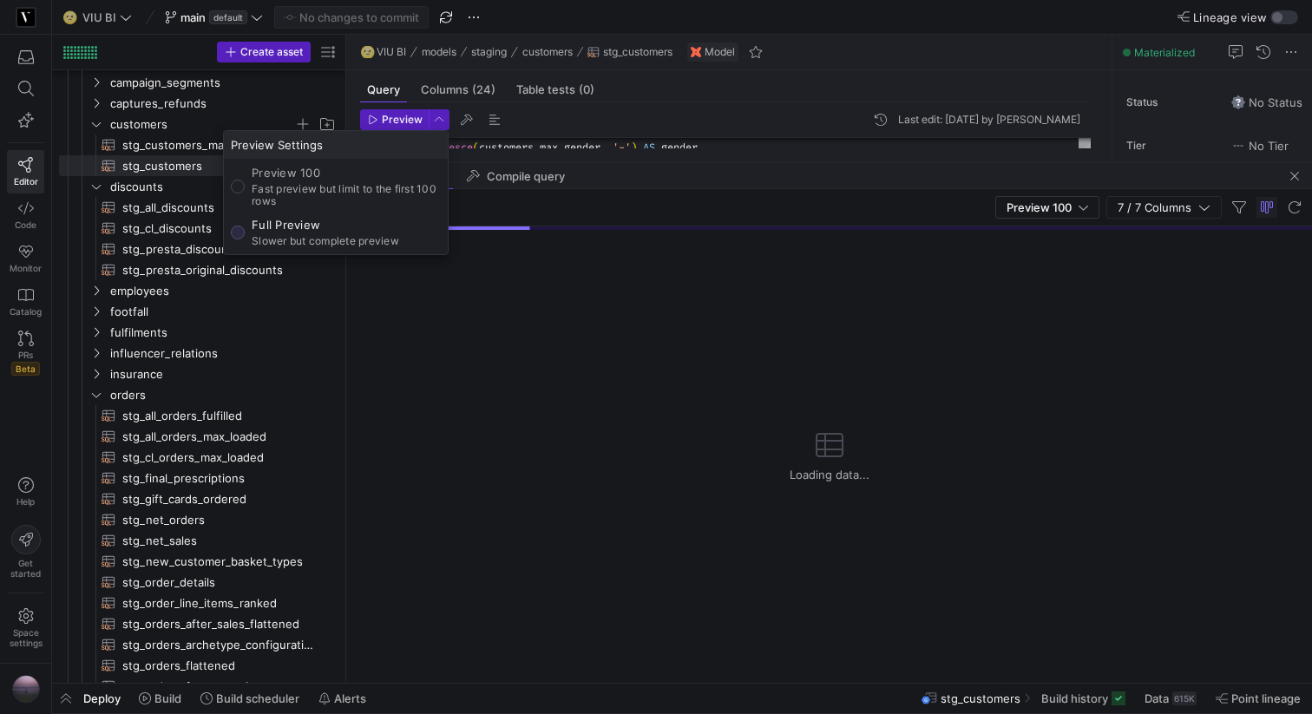
click at [344, 235] on p "Slower but complete preview" at bounding box center [326, 241] width 148 height 12
click at [245, 234] on input "Full Preview Slower but complete preview" at bounding box center [238, 233] width 14 height 14
click at [611, 176] on div at bounding box center [656, 357] width 1312 height 714
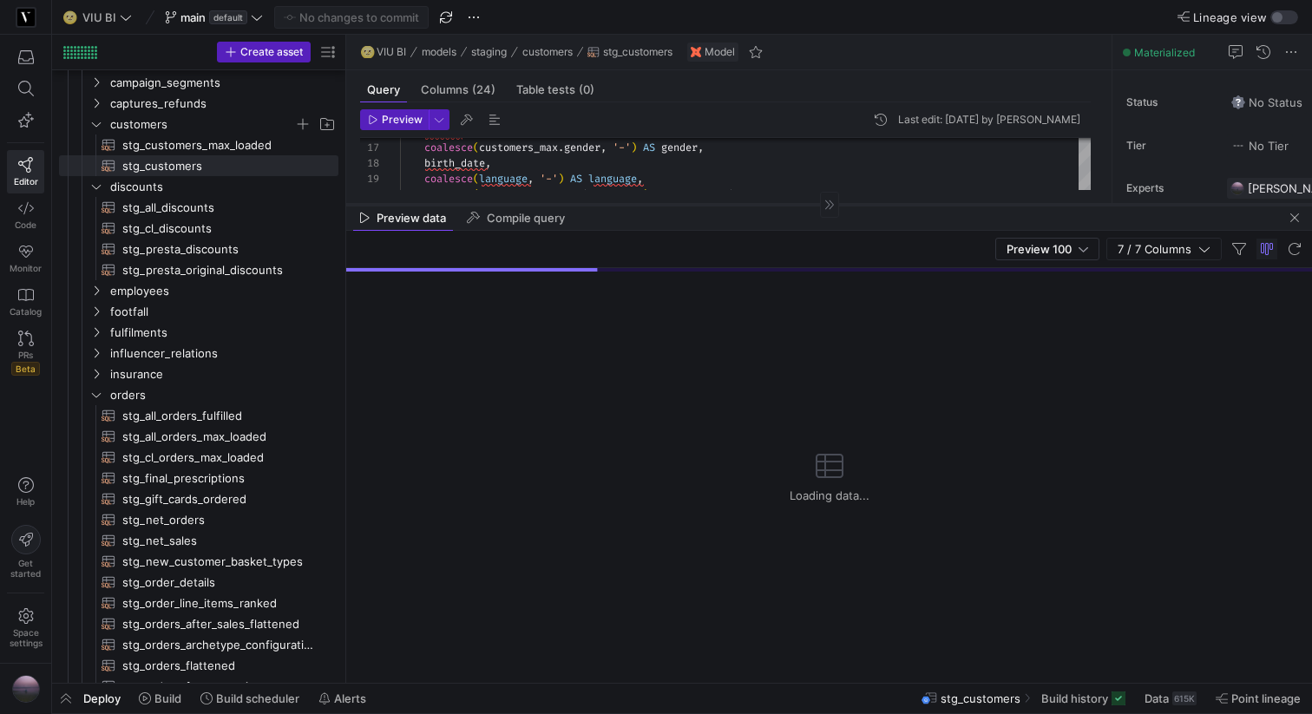
drag, startPoint x: 615, startPoint y: 161, endPoint x: 608, endPoint y: 287, distance: 126.1
click at [608, 205] on div at bounding box center [829, 204] width 966 height 1
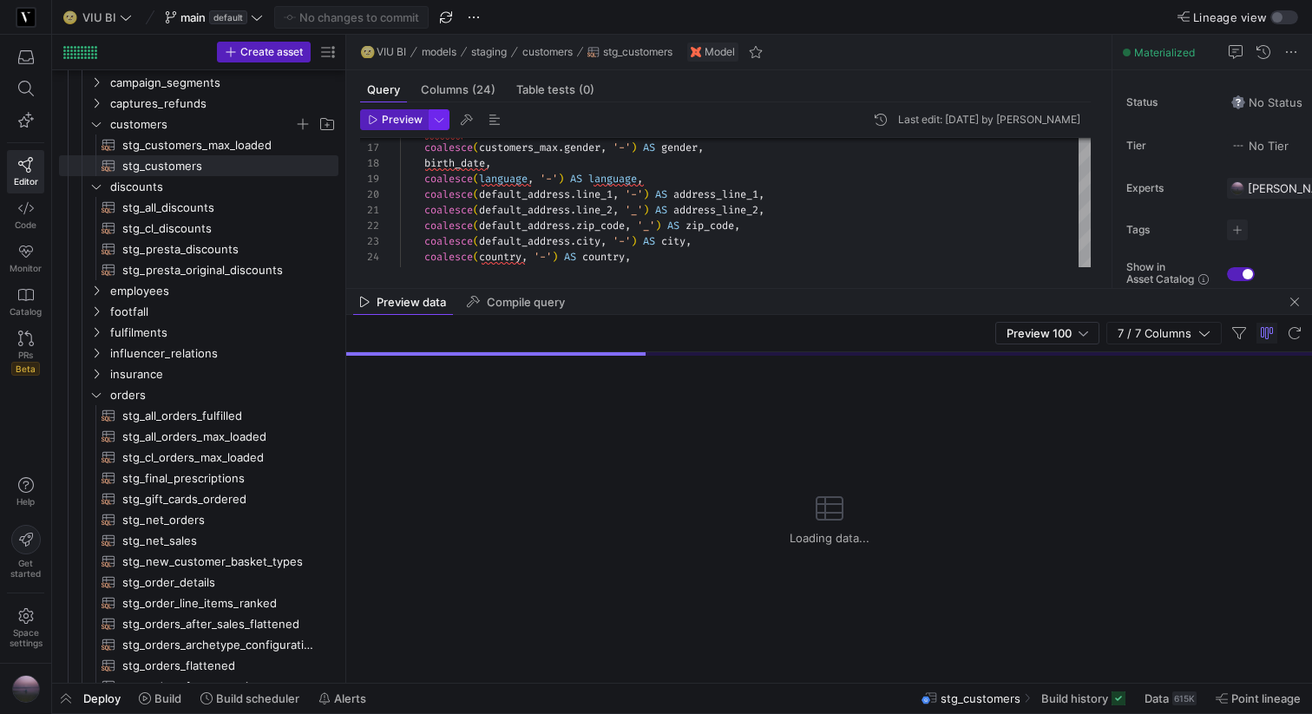
click at [444, 125] on span "button" at bounding box center [439, 119] width 19 height 19
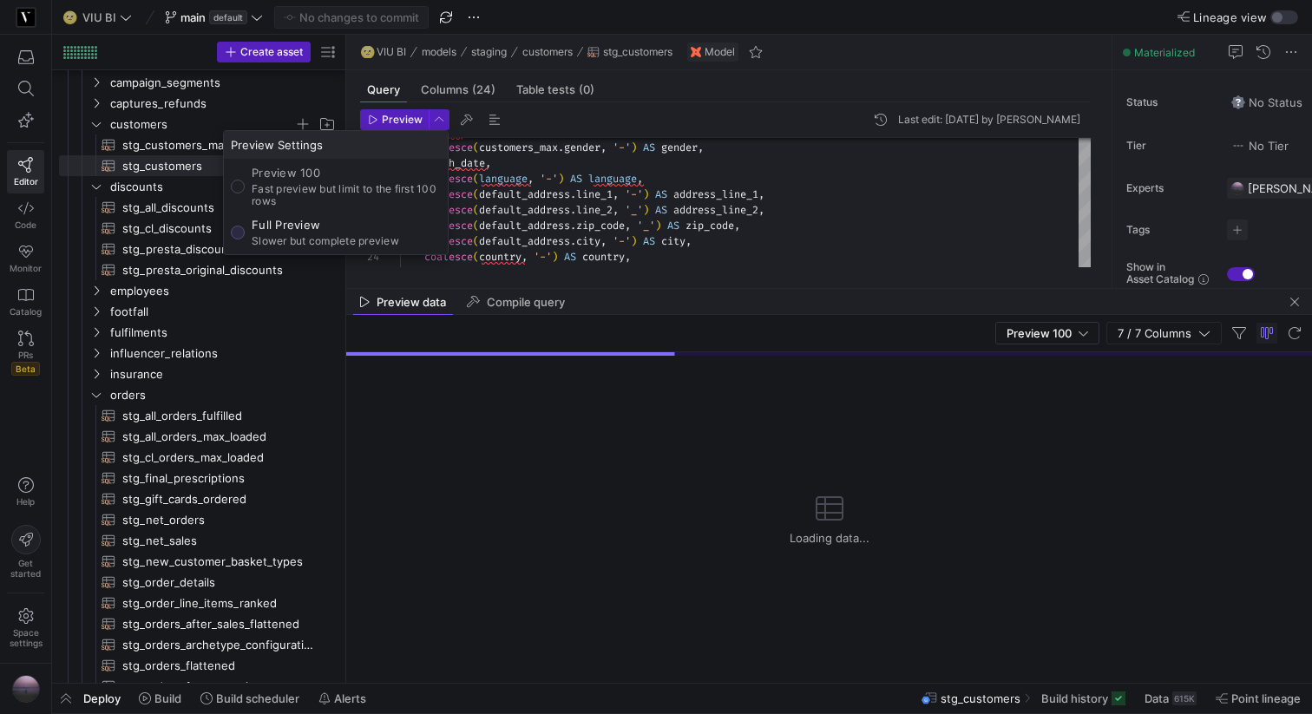
click at [315, 227] on p "Full Preview" at bounding box center [326, 225] width 148 height 14
click at [245, 227] on input "Full Preview Slower but complete preview" at bounding box center [238, 233] width 14 height 14
click at [962, 253] on div at bounding box center [656, 357] width 1312 height 714
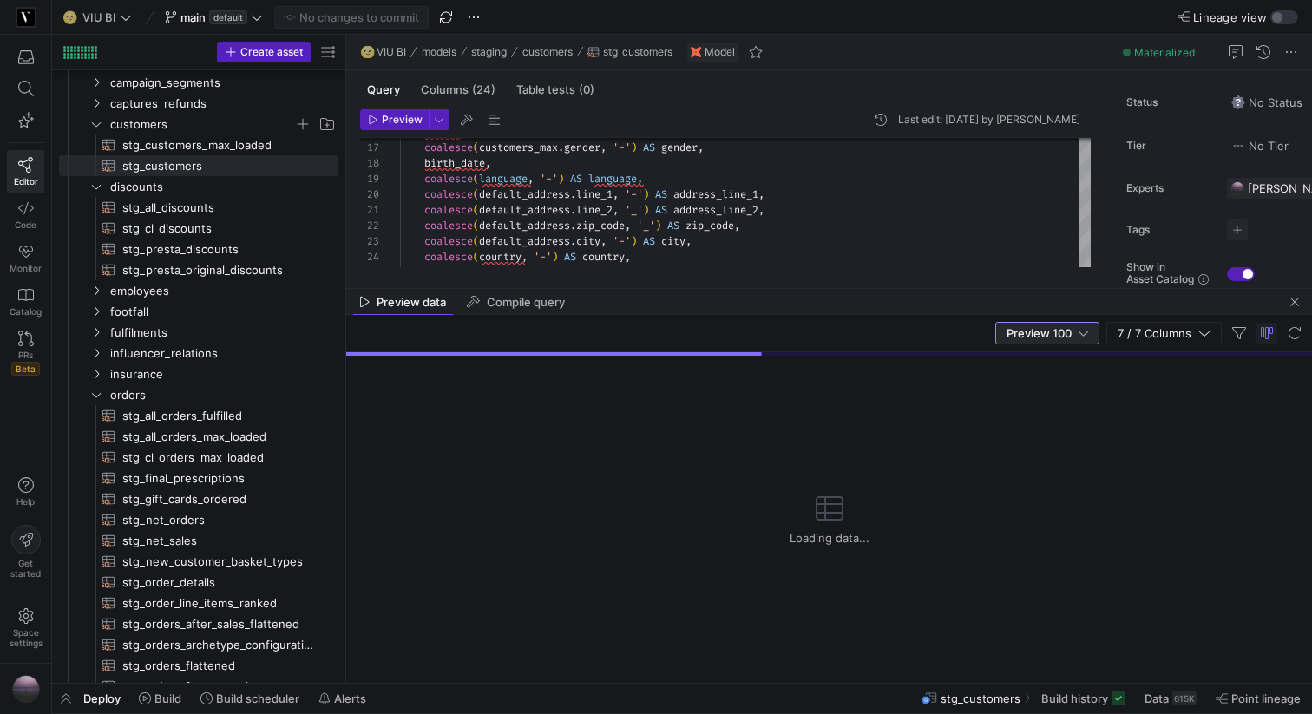
click at [1010, 336] on span "Preview 100" at bounding box center [1039, 333] width 65 height 14
click at [1010, 389] on span "Full Preview" at bounding box center [1047, 390] width 89 height 14
